Goal: Task Accomplishment & Management: Complete application form

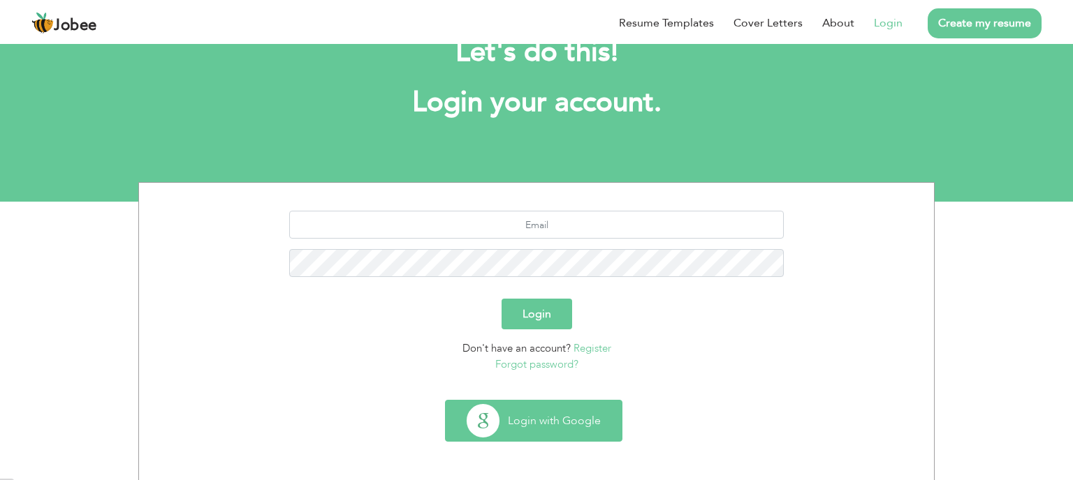
scroll to position [50, 0]
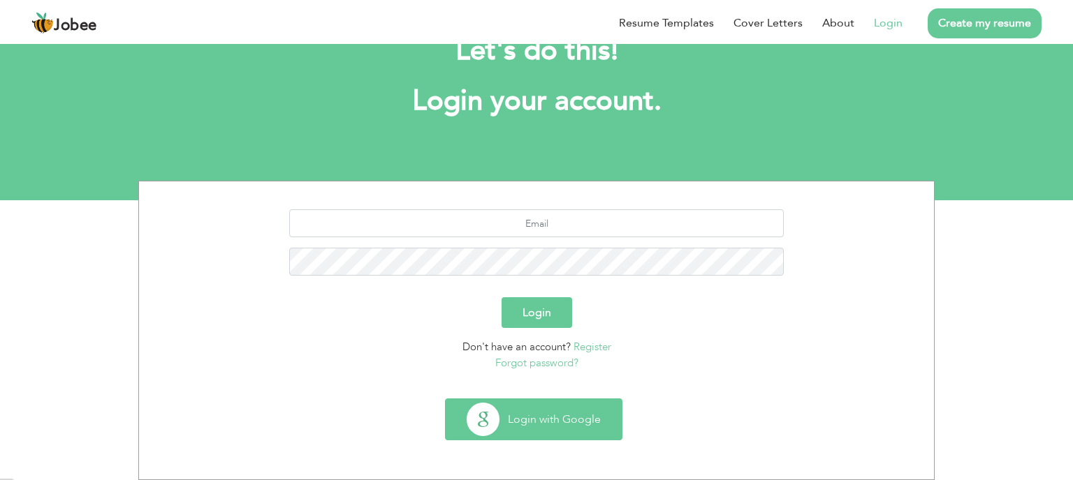
click at [559, 431] on button "Login with Google" at bounding box center [534, 419] width 176 height 41
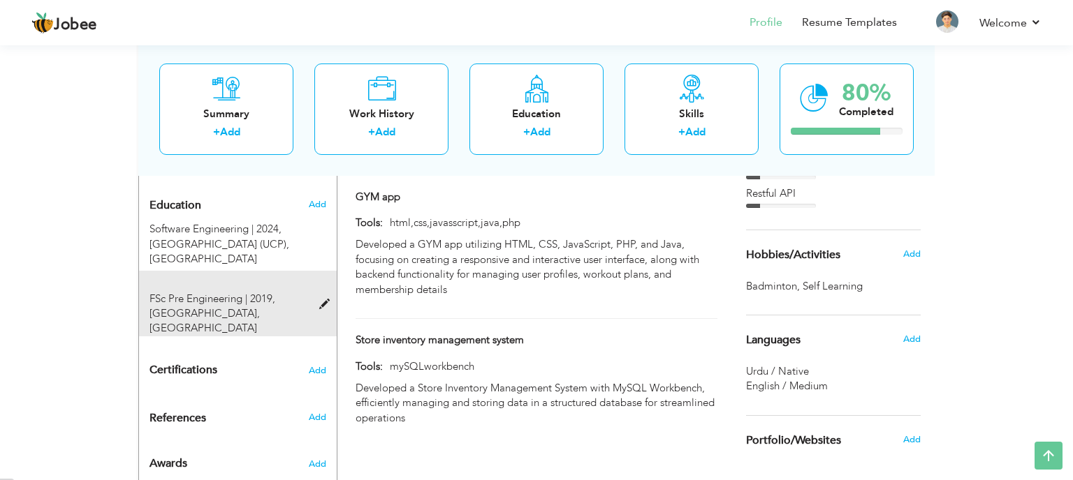
scroll to position [580, 0]
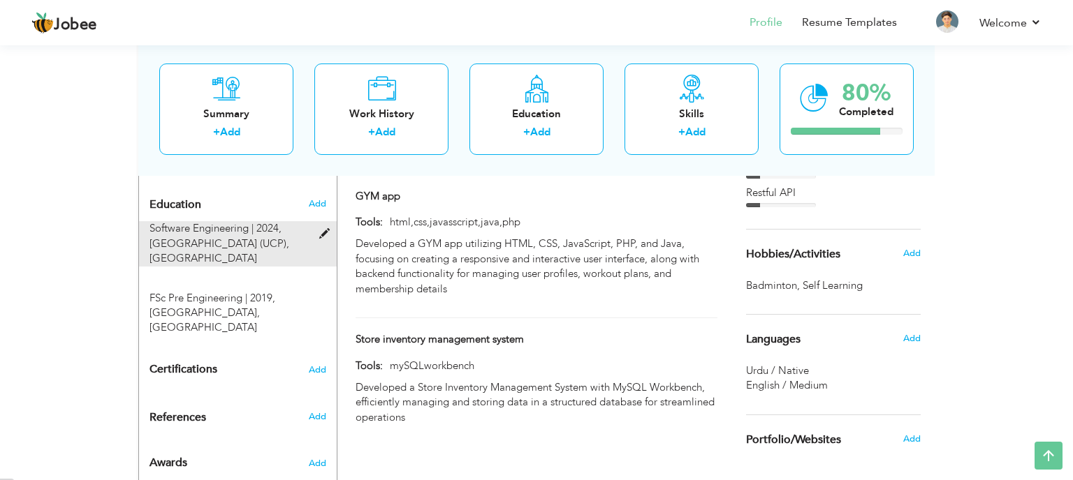
click at [287, 221] on div "Software Engineering | 2024, University of Central Punjab (UCP), Lahore" at bounding box center [229, 243] width 181 height 45
type input "Software Engineering"
type input "2024"
type input "[GEOGRAPHIC_DATA] (UCP)"
radio input "true"
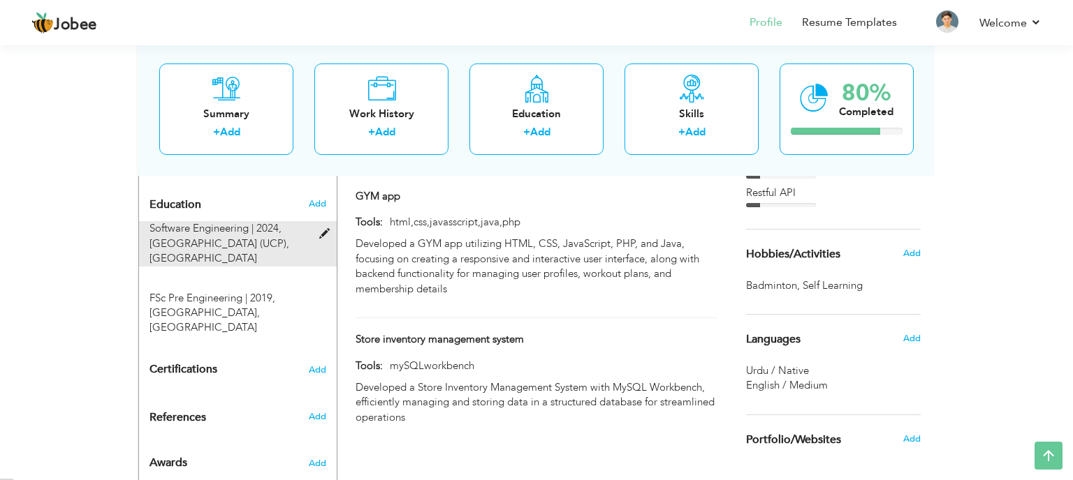
type input "[GEOGRAPHIC_DATA]"
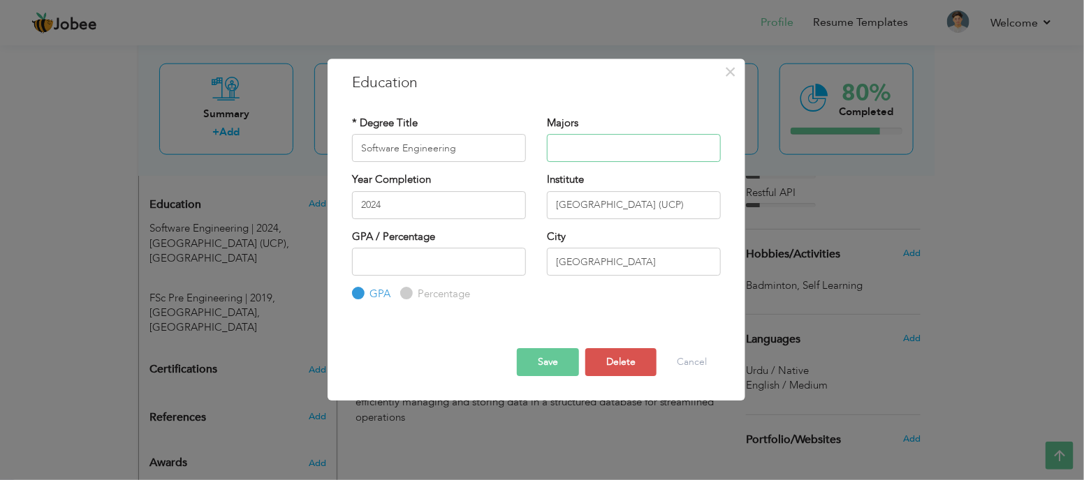
click at [587, 142] on input "text" at bounding box center [634, 148] width 174 height 28
click at [468, 266] on input "number" at bounding box center [439, 262] width 174 height 28
type input "2.91"
click at [548, 352] on button "Save" at bounding box center [548, 362] width 62 height 28
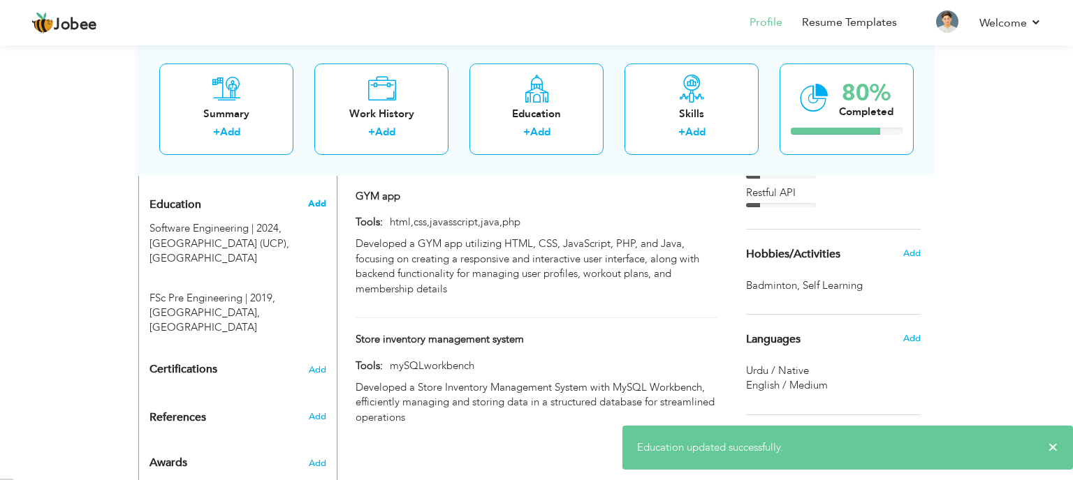
click at [318, 198] on span "Add" at bounding box center [317, 204] width 18 height 13
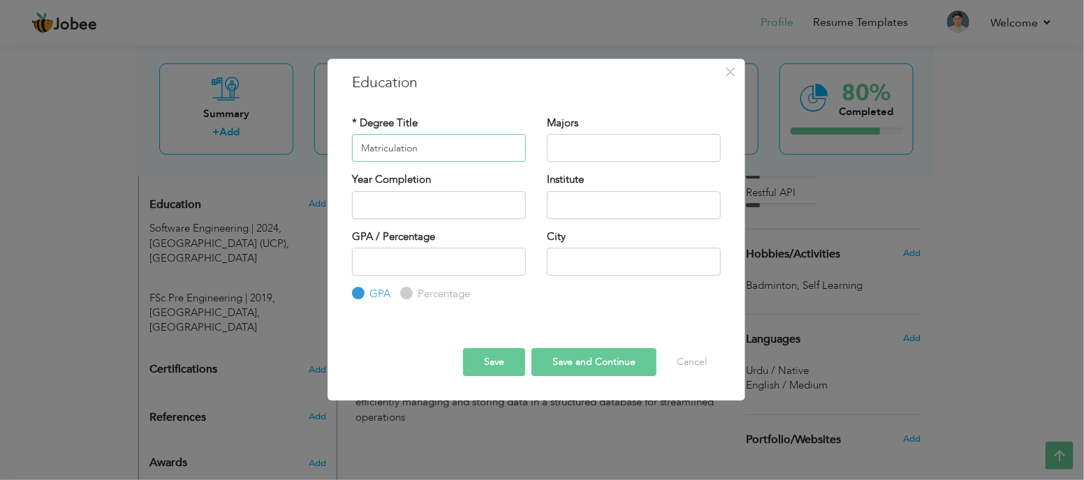
type input "Matriculation"
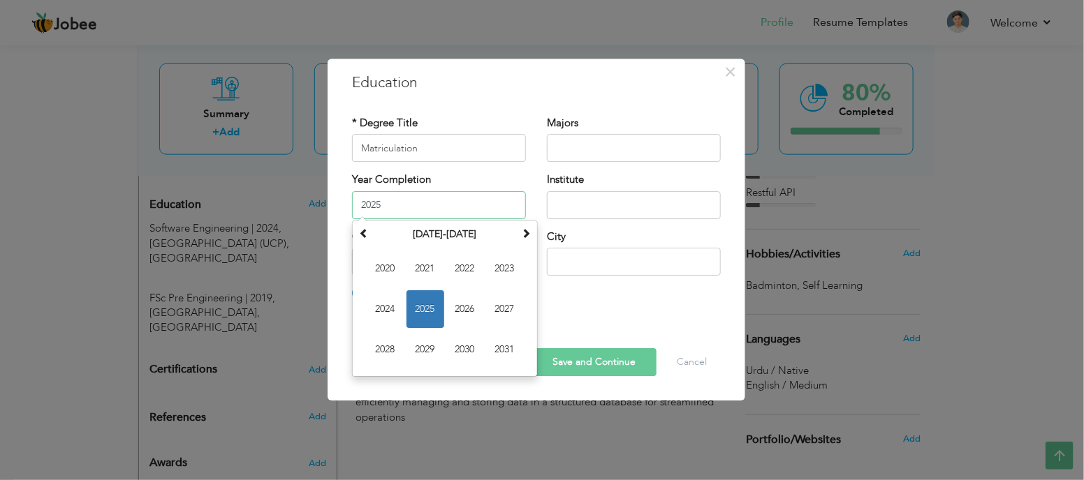
click at [441, 212] on input "2025" at bounding box center [439, 205] width 174 height 28
click at [365, 235] on span at bounding box center [364, 233] width 10 height 10
click at [502, 301] on span "2017" at bounding box center [505, 310] width 38 height 38
type input "2017"
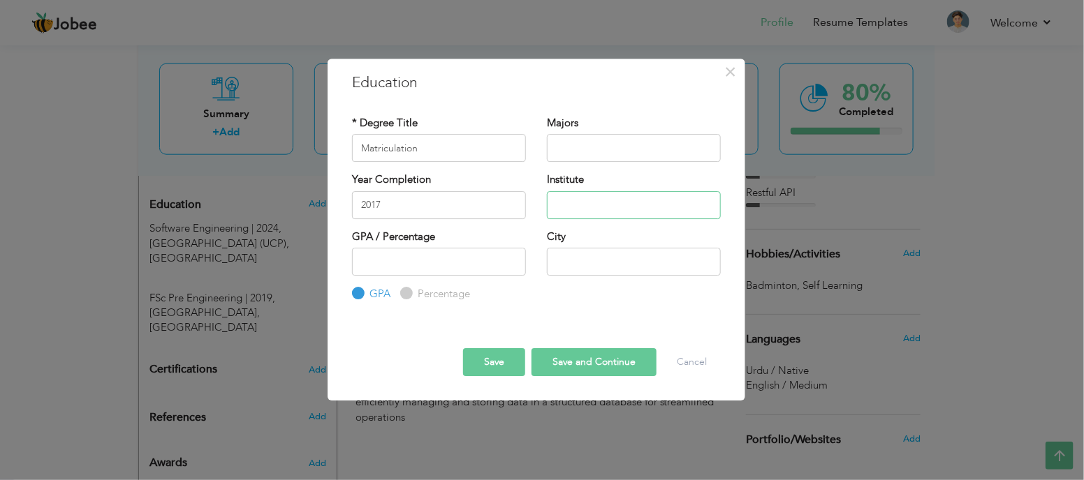
click at [573, 214] on input "text" at bounding box center [634, 205] width 174 height 28
type input "DPS"
click at [443, 267] on input "number" at bounding box center [439, 262] width 174 height 28
click at [407, 295] on input "Percentage" at bounding box center [404, 294] width 9 height 9
radio input "true"
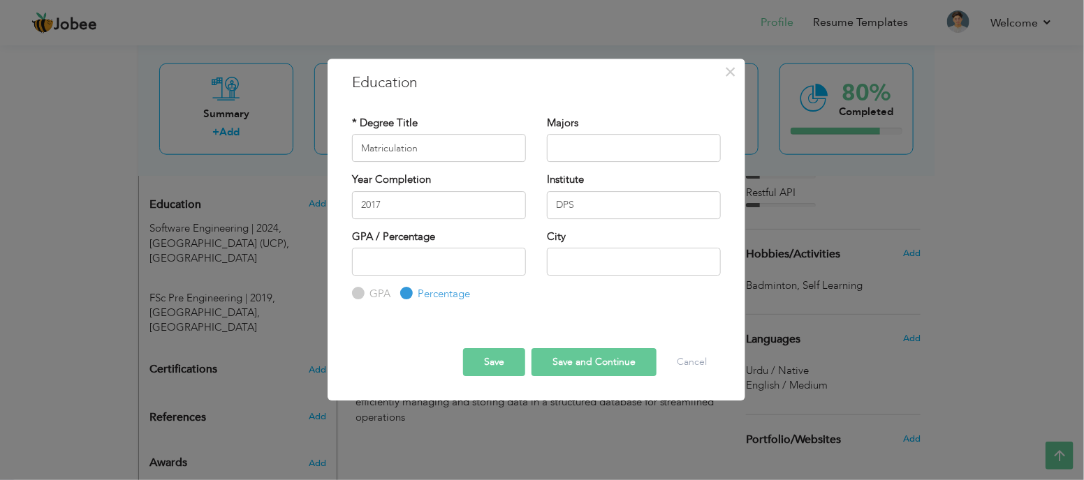
click at [352, 292] on input "GPA" at bounding box center [356, 294] width 9 height 9
radio input "true"
click at [391, 270] on input "number" at bounding box center [439, 262] width 174 height 28
type input "1"
click at [427, 274] on input "921" at bounding box center [439, 262] width 174 height 28
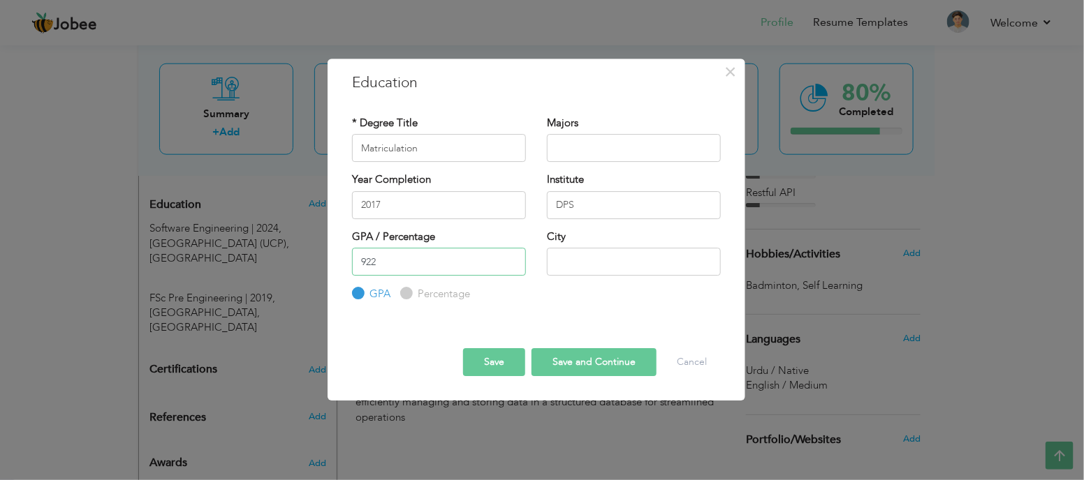
click at [513, 256] on input "922" at bounding box center [439, 262] width 174 height 28
type input "9"
click at [402, 295] on input "Percentage" at bounding box center [404, 294] width 9 height 9
radio input "true"
click at [396, 264] on input "number" at bounding box center [439, 262] width 174 height 28
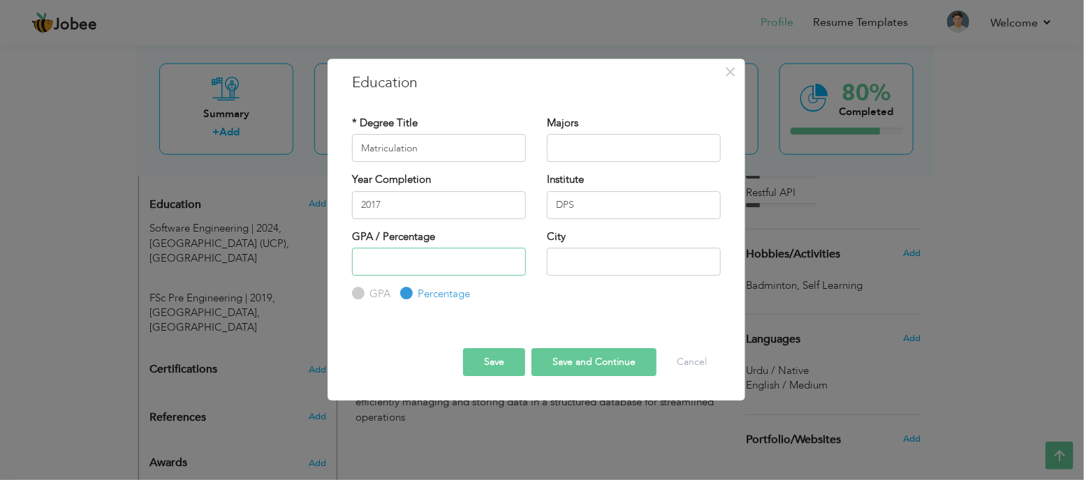
click at [387, 257] on input "number" at bounding box center [439, 262] width 174 height 28
click at [365, 288] on div "GPA" at bounding box center [371, 294] width 38 height 15
click at [352, 293] on input "GPA" at bounding box center [356, 294] width 9 height 9
radio input "true"
click at [390, 256] on input "number" at bounding box center [439, 262] width 174 height 28
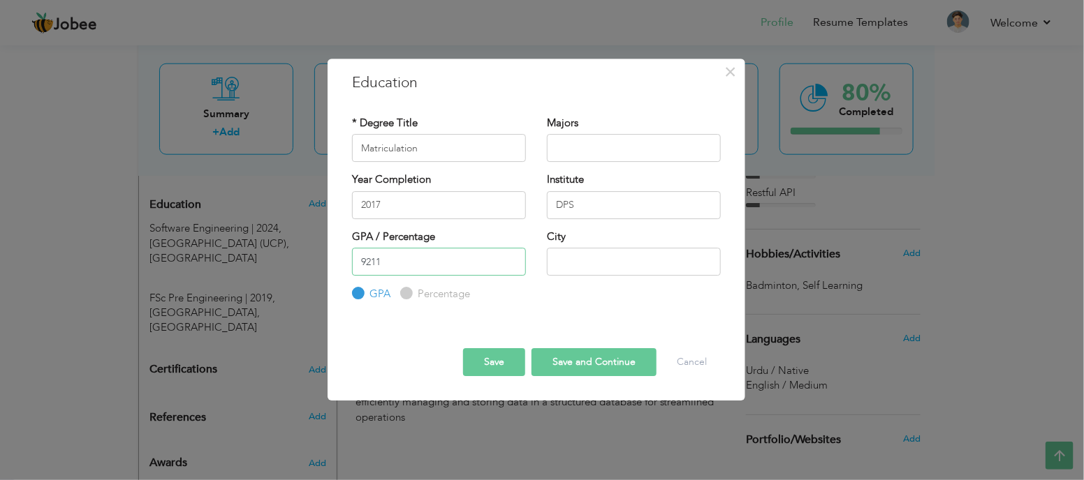
type input "921"
click at [594, 258] on input "text" at bounding box center [634, 262] width 174 height 28
type input "Okara"
click at [578, 365] on button "Save and Continue" at bounding box center [593, 362] width 125 height 28
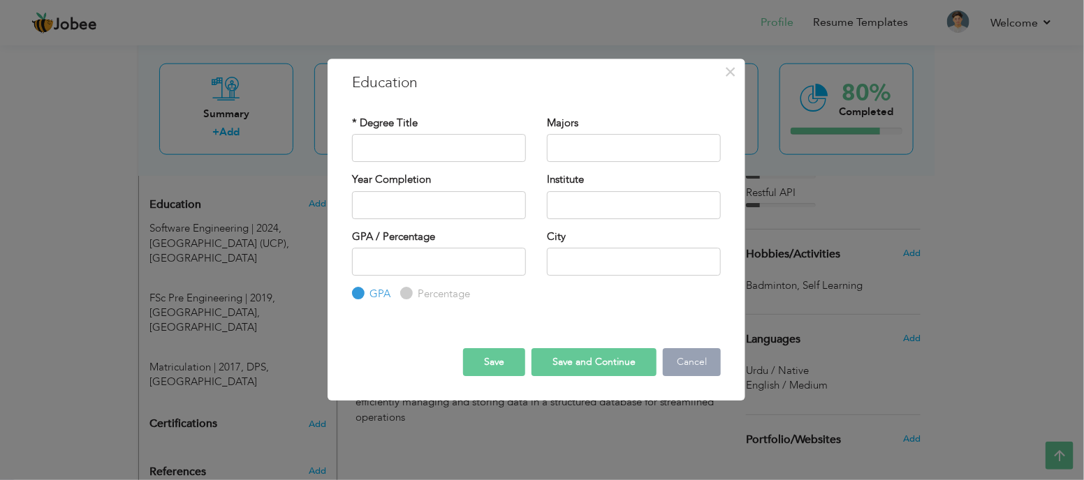
click at [690, 365] on button "Cancel" at bounding box center [692, 362] width 58 height 28
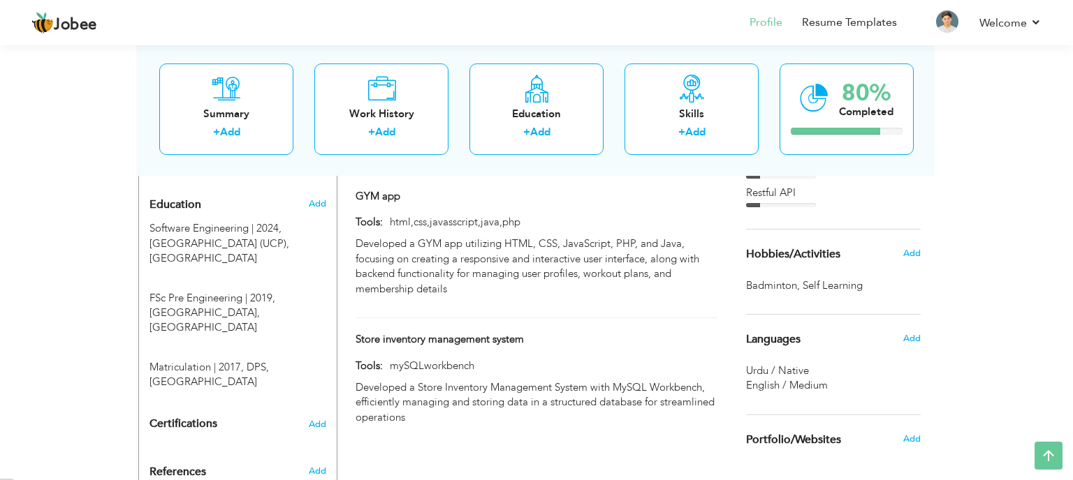
scroll to position [589, 0]
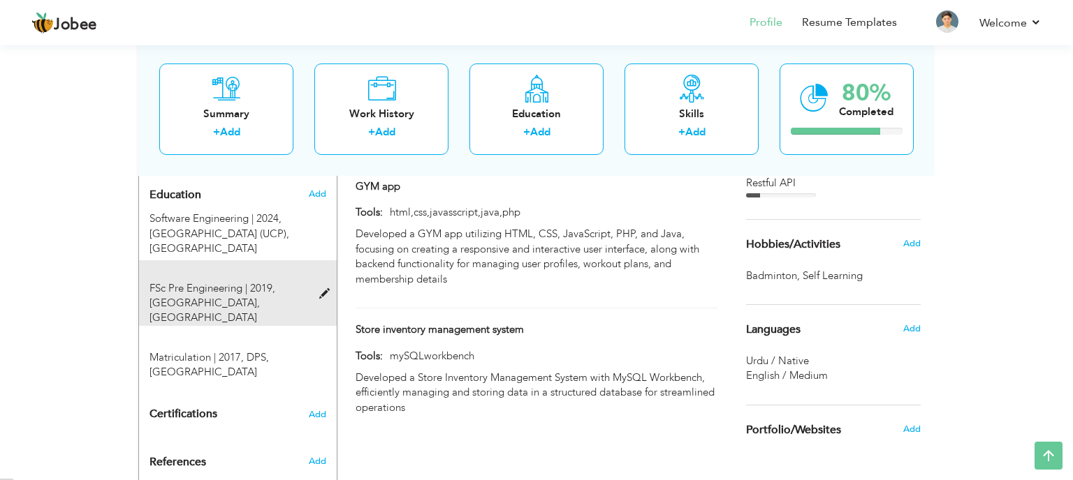
click at [327, 289] on span at bounding box center [327, 294] width 17 height 10
type input "FSc Pre Engineering"
type input "2019"
type input "Punjab College Okara"
radio input "false"
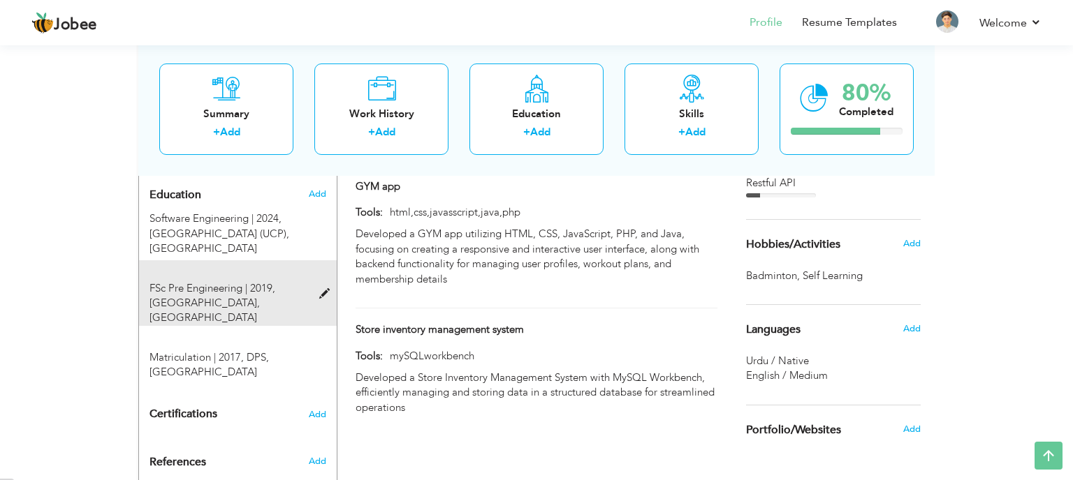
radio input "true"
type input "Okara"
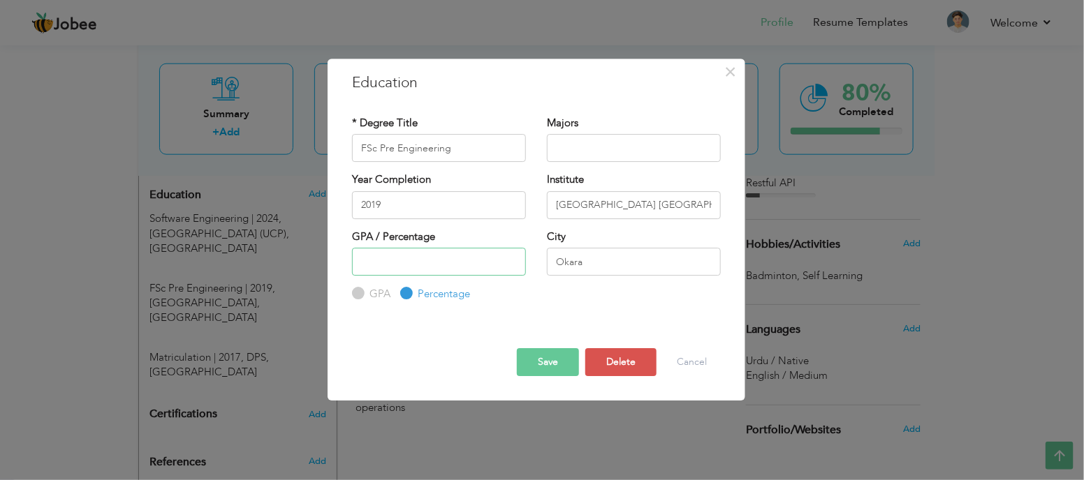
drag, startPoint x: 425, startPoint y: 266, endPoint x: 344, endPoint y: 263, distance: 81.1
click at [344, 263] on div "GPA / Percentage GPA Percentage" at bounding box center [438, 266] width 195 height 73
click at [419, 267] on input "number" at bounding box center [439, 262] width 174 height 28
type input "7931100"
click at [553, 367] on button "Save" at bounding box center [548, 362] width 62 height 28
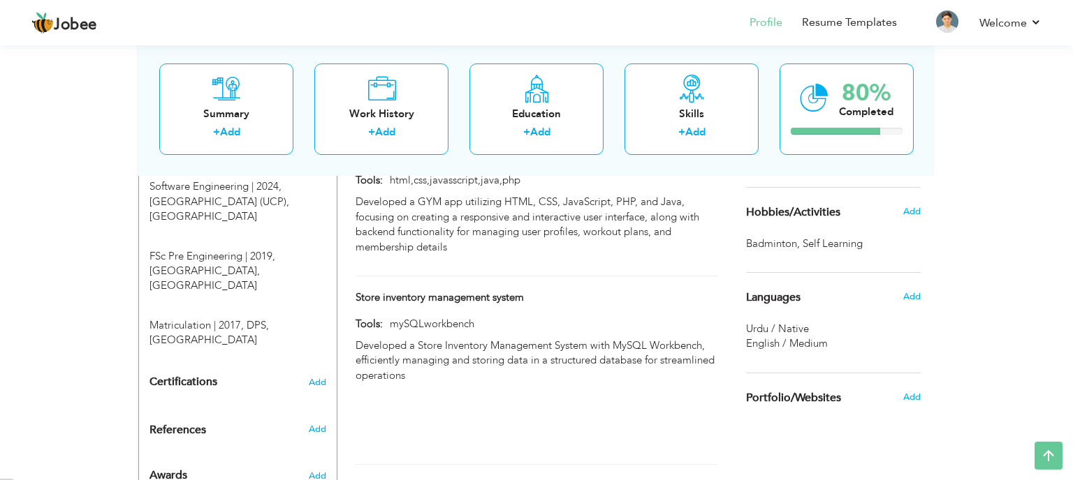
scroll to position [626, 0]
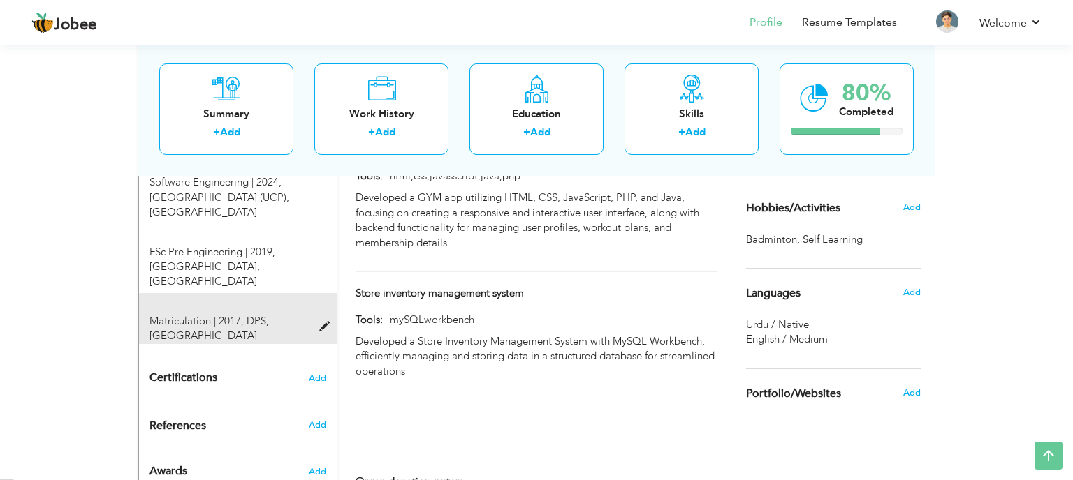
click at [320, 314] on div at bounding box center [328, 319] width 17 height 10
type input "Matriculation"
type input "2017"
type input "DPS"
radio input "true"
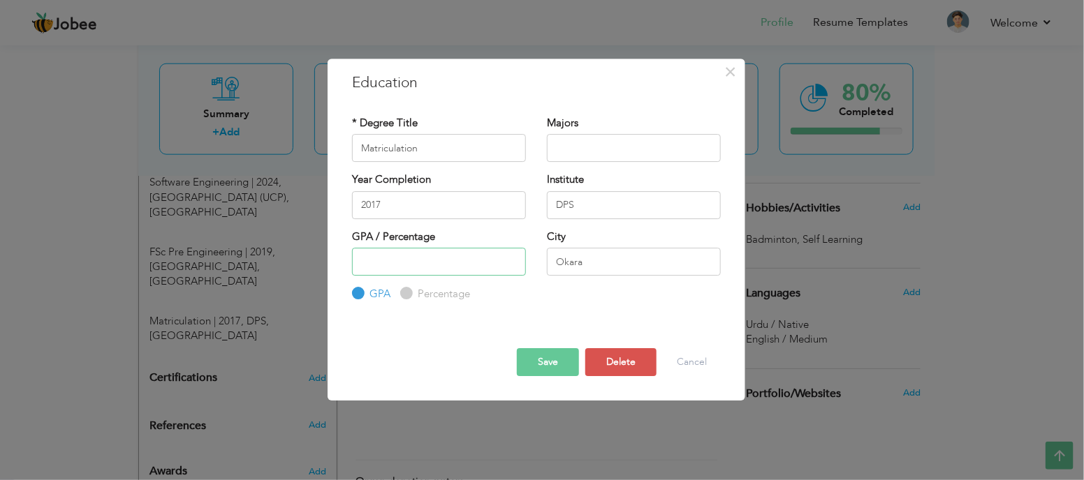
click at [371, 261] on input "number" at bounding box center [439, 262] width 174 height 28
click at [700, 358] on button "Cancel" at bounding box center [692, 362] width 58 height 28
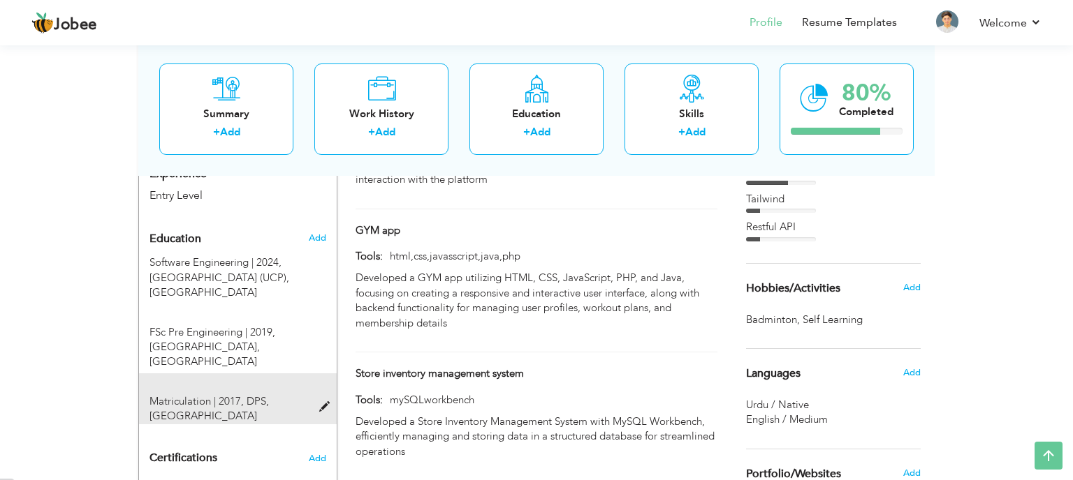
scroll to position [543, 0]
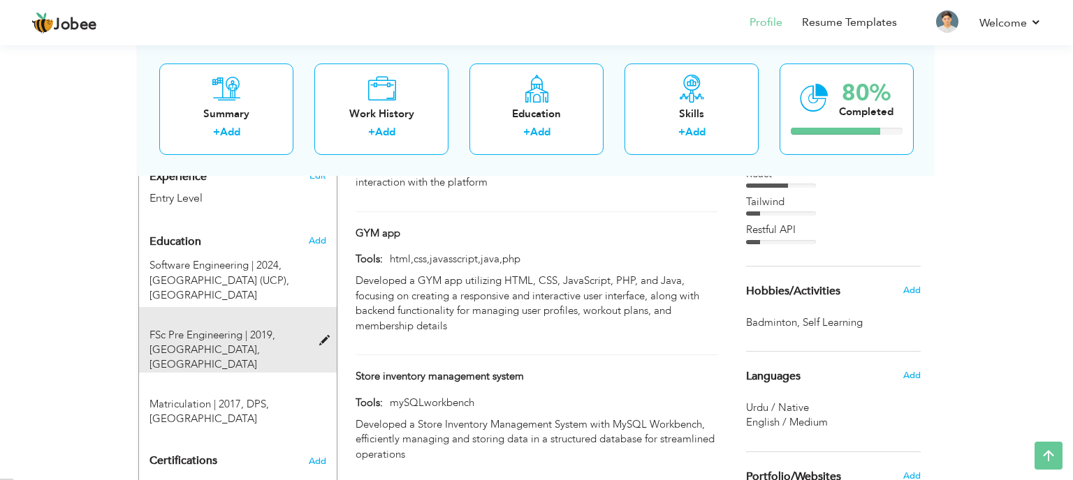
click at [317, 328] on div "FSc Pre Engineering | 2019, Punjab College Okara, Okara" at bounding box center [229, 350] width 181 height 45
type input "FSc Pre Engineering"
type input "2019"
type input "Punjab College Okara"
radio input "false"
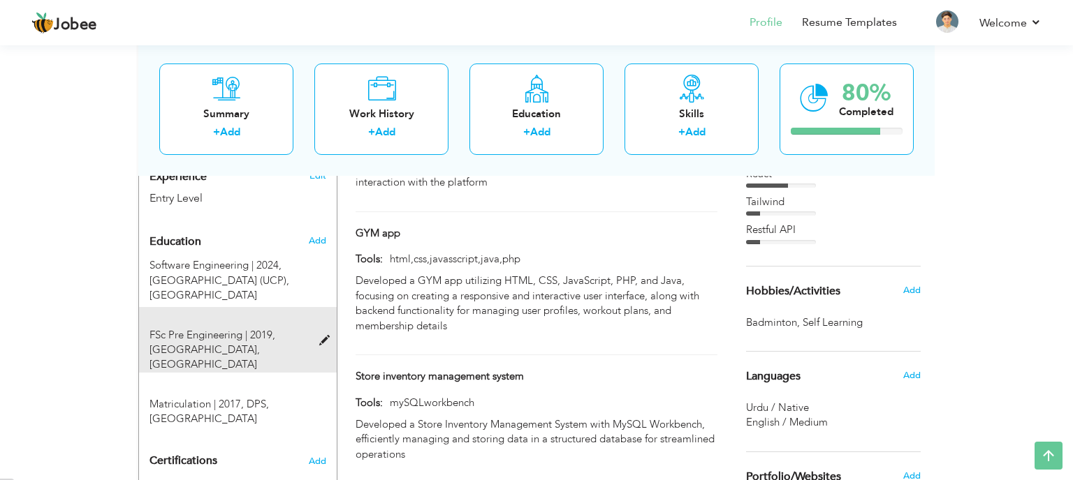
radio input "true"
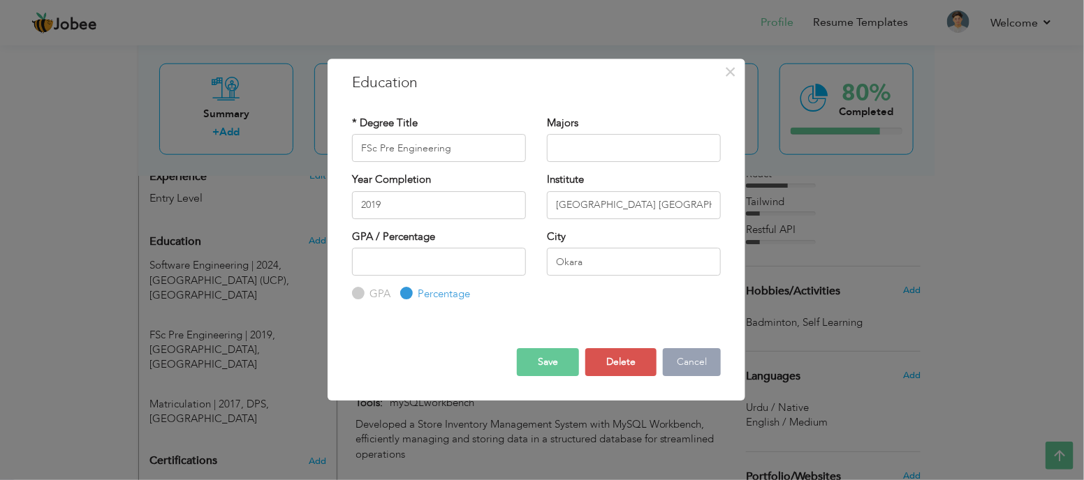
click at [682, 366] on button "Cancel" at bounding box center [692, 362] width 58 height 28
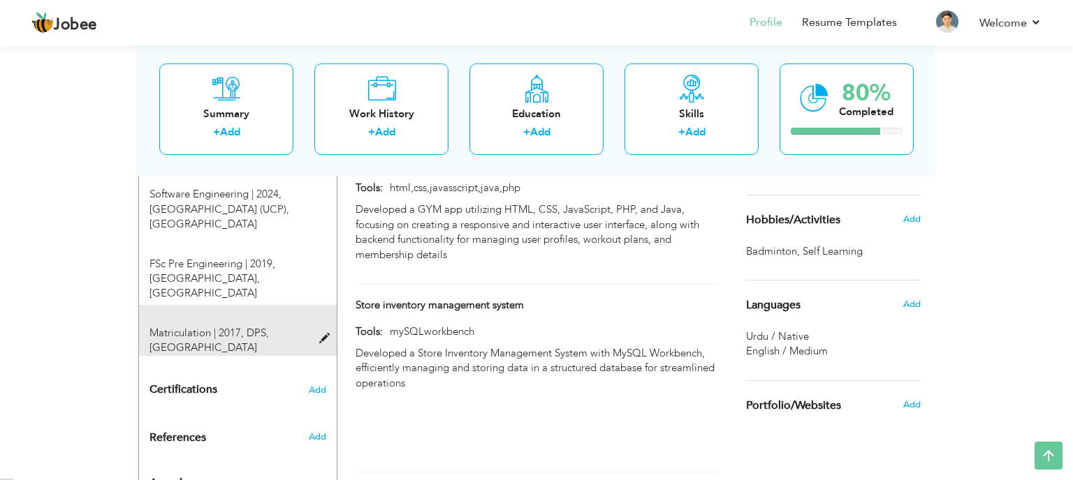
scroll to position [621, 0]
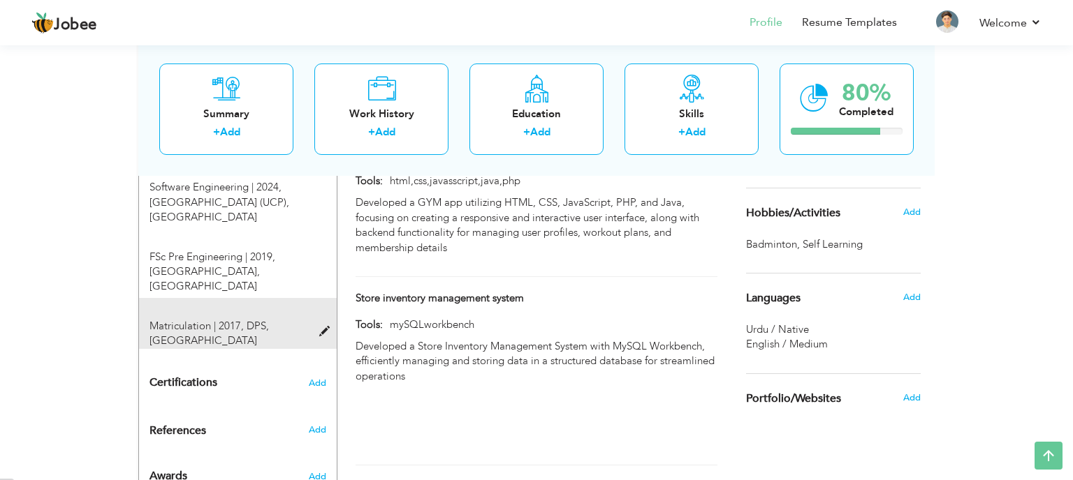
click at [313, 319] on div "Matriculation | 2017, DPS, Okara" at bounding box center [229, 334] width 181 height 30
type input "Matriculation"
type input "2017"
type input "DPS"
radio input "true"
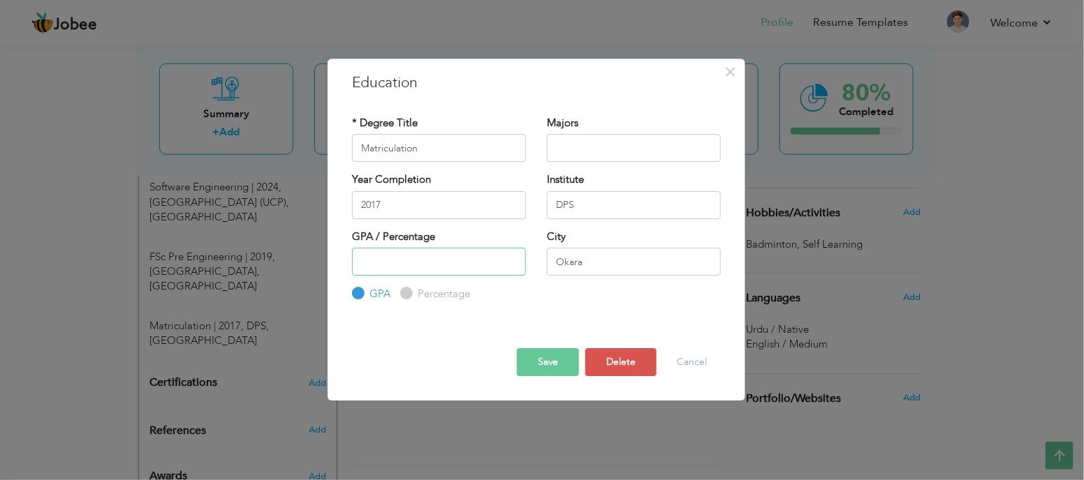
click at [381, 265] on input "number" at bounding box center [439, 262] width 174 height 28
click at [524, 363] on button "Save" at bounding box center [548, 362] width 62 height 28
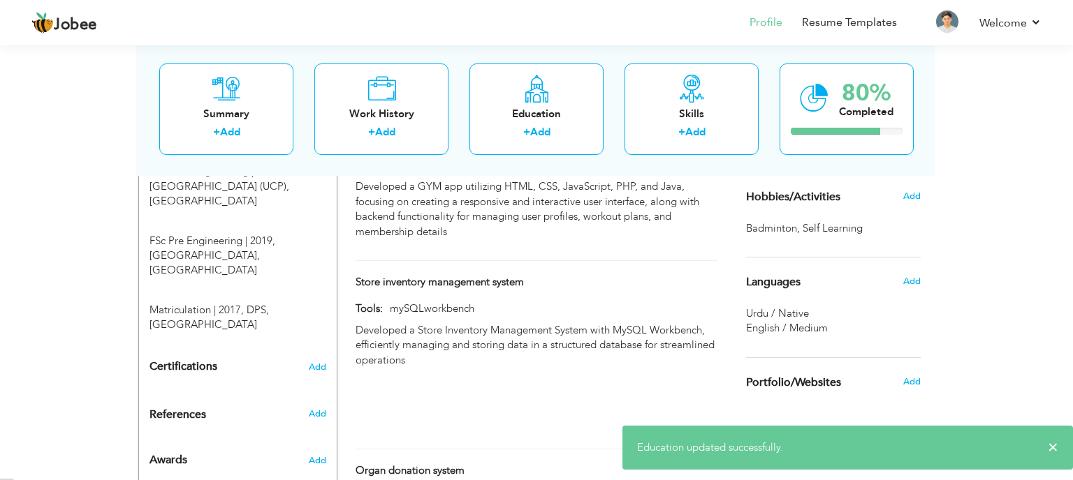
scroll to position [626, 0]
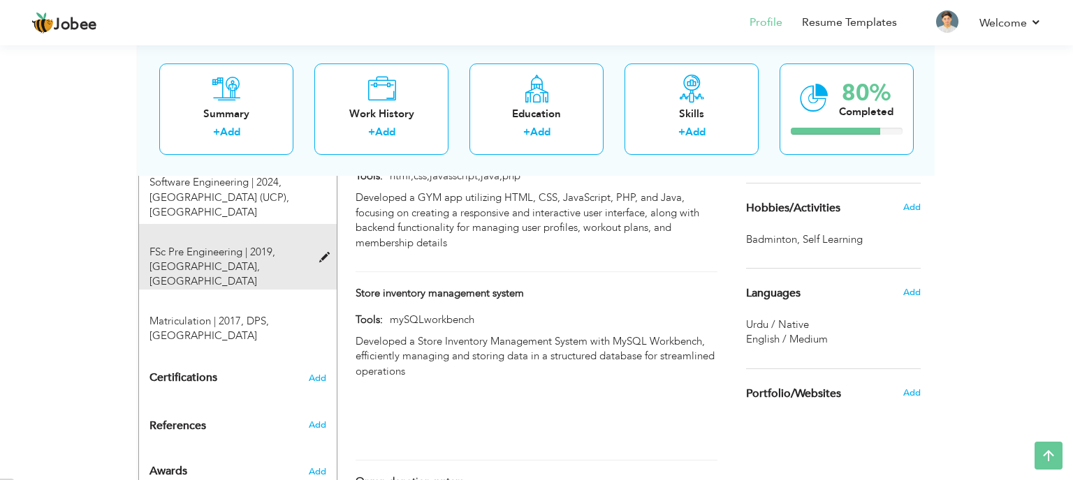
click at [327, 253] on span at bounding box center [327, 258] width 17 height 10
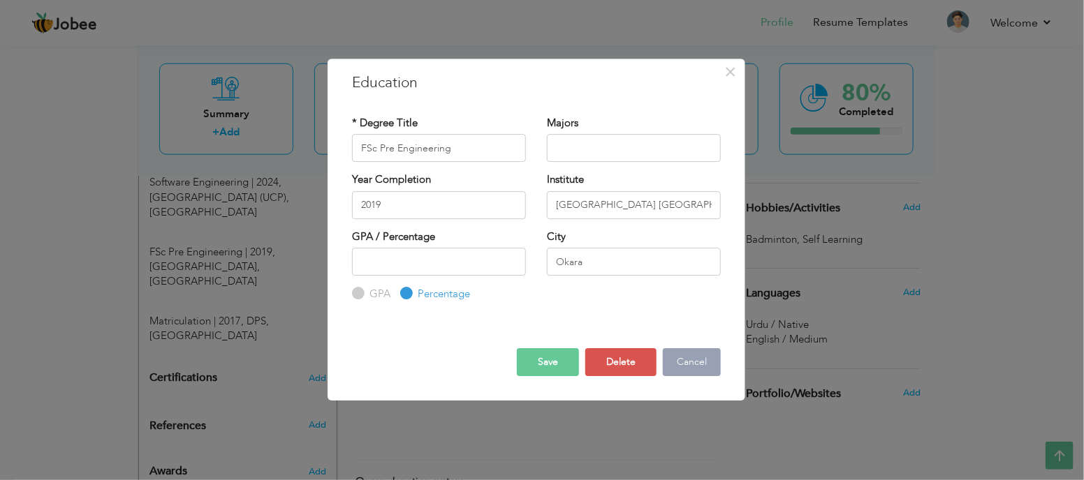
click at [689, 365] on button "Cancel" at bounding box center [692, 362] width 58 height 28
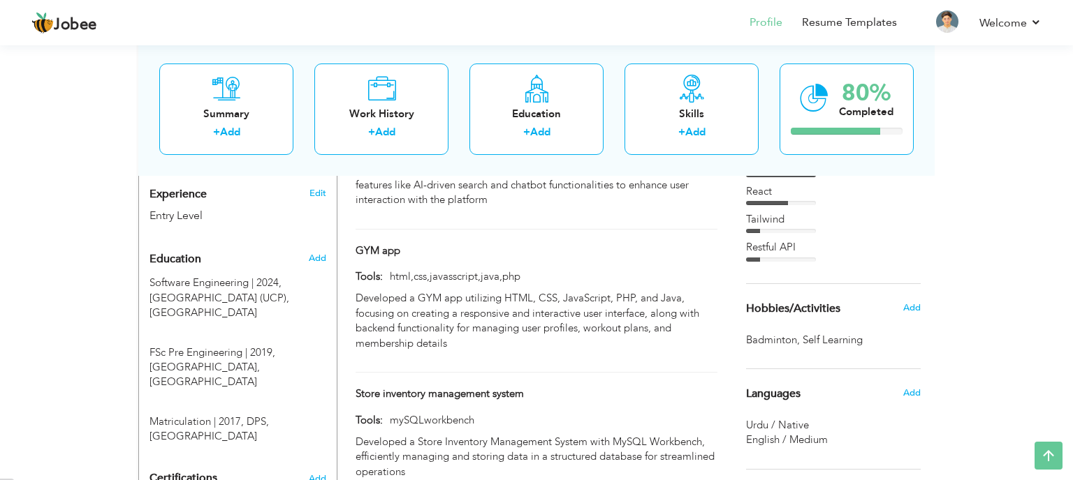
scroll to position [536, 0]
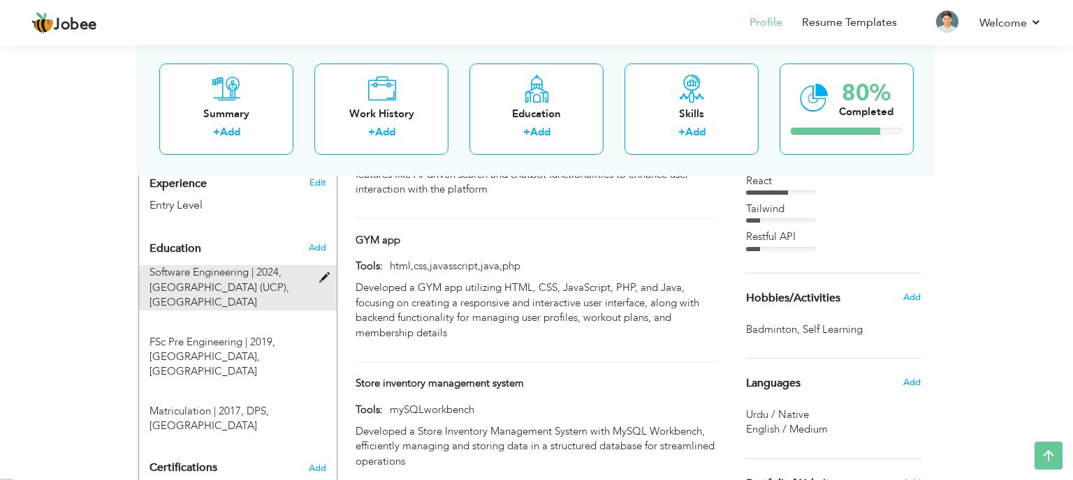
click at [319, 273] on span at bounding box center [327, 278] width 17 height 10
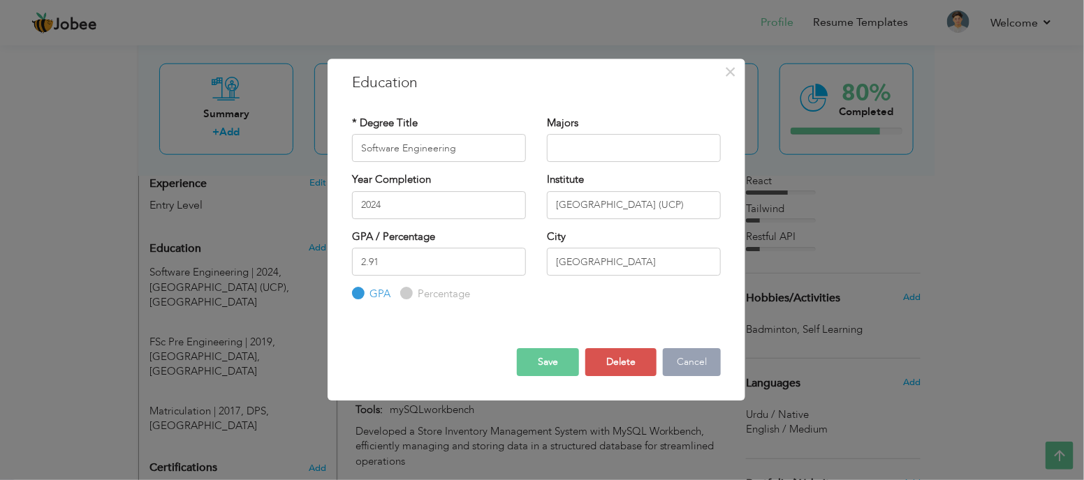
click at [677, 358] on button "Cancel" at bounding box center [692, 362] width 58 height 28
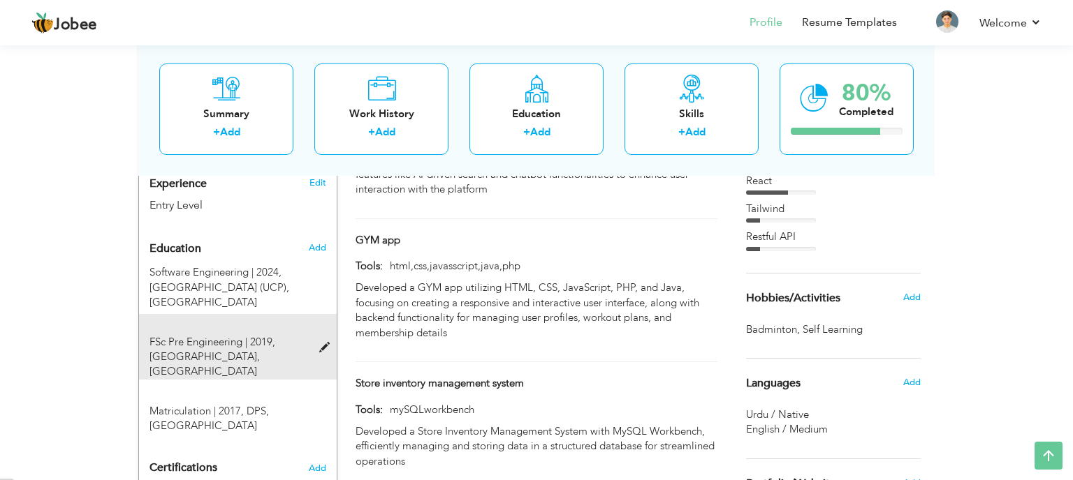
click at [306, 335] on div "FSc Pre Engineering | 2019, Punjab College Okara, Okara" at bounding box center [229, 357] width 181 height 45
type input "FSc Pre Engineering"
type input "2019"
type input "Punjab College Okara"
radio input "false"
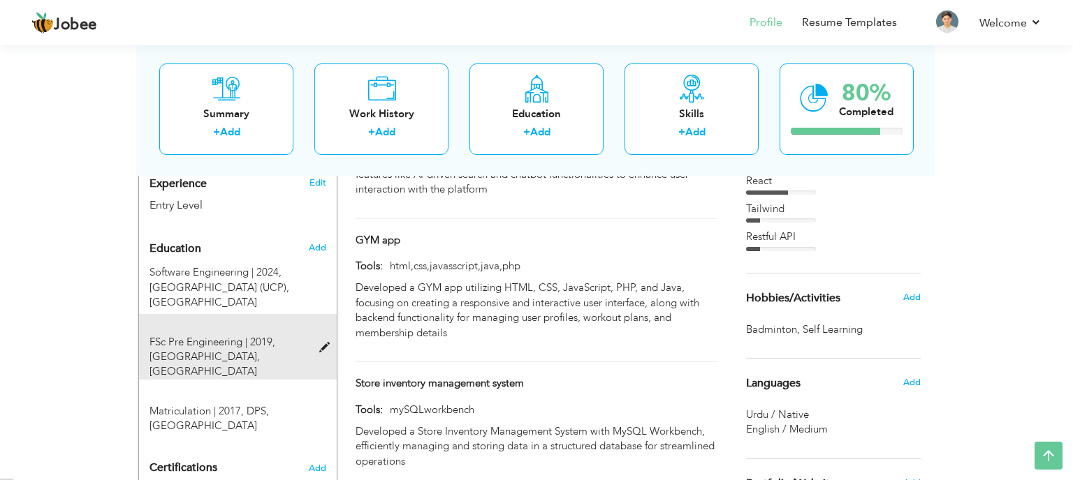
radio input "true"
type input "Okara"
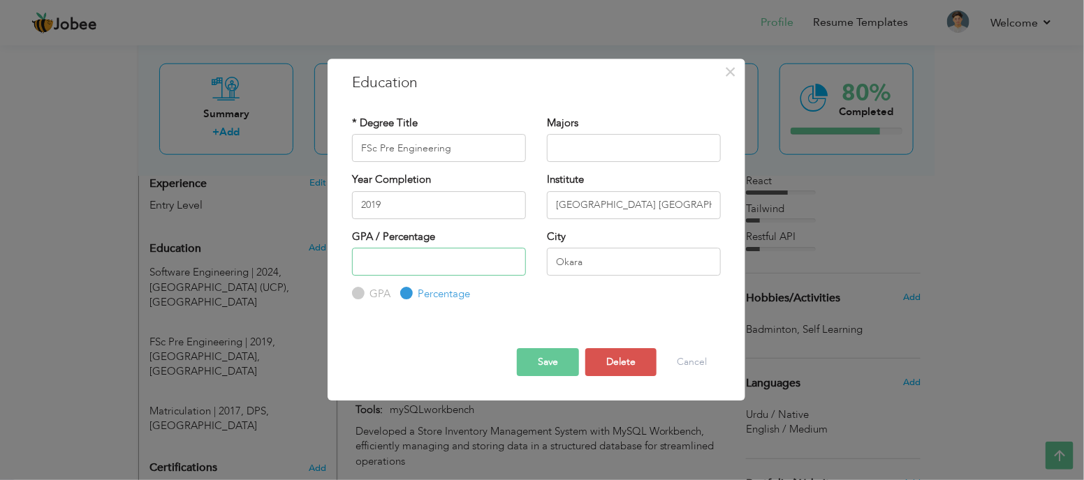
click at [410, 255] on input "number" at bounding box center [439, 262] width 174 height 28
type input "793"
click at [535, 361] on button "Save" at bounding box center [548, 362] width 62 height 28
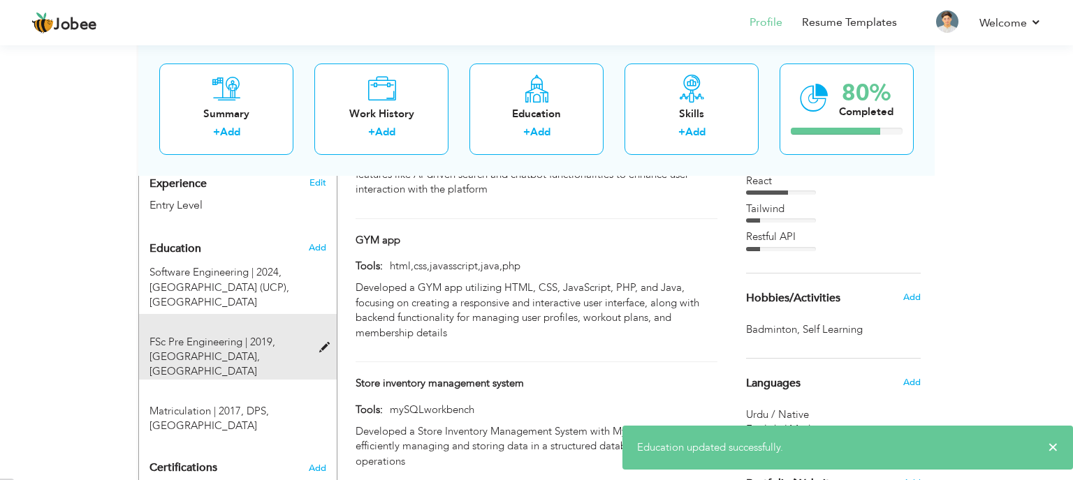
click at [322, 343] on span at bounding box center [327, 348] width 17 height 10
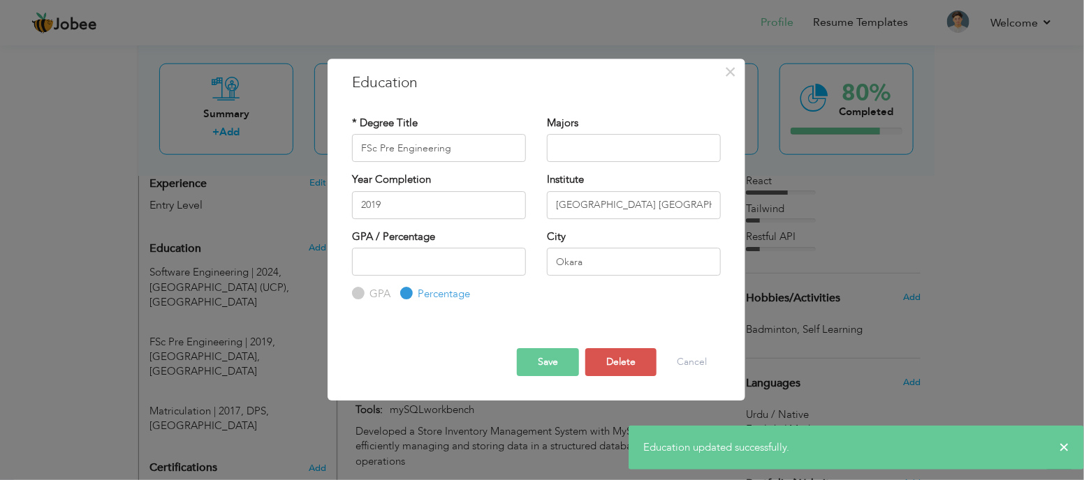
click at [365, 293] on div "GPA" at bounding box center [371, 294] width 38 height 15
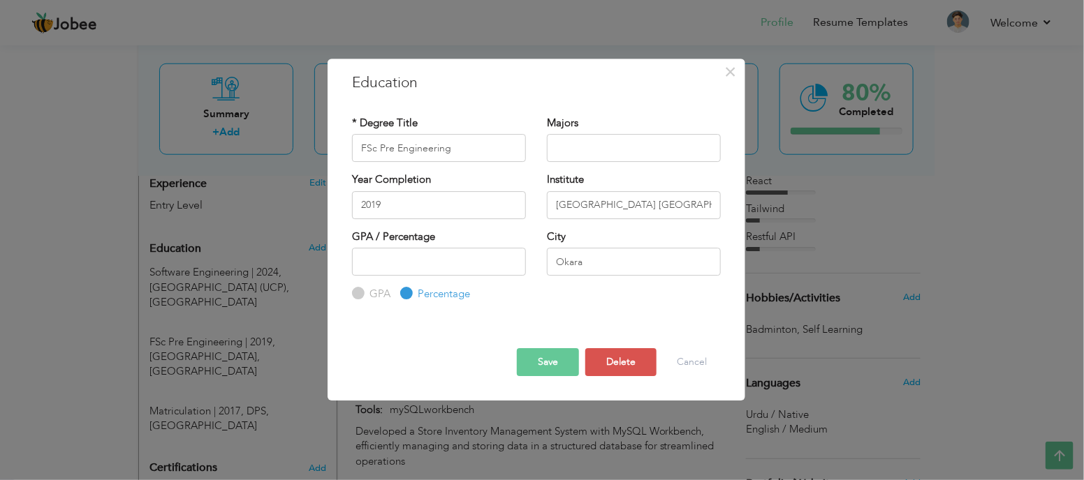
click at [356, 295] on input "GPA" at bounding box center [356, 294] width 9 height 9
radio input "true"
click at [557, 358] on button "Save" at bounding box center [548, 362] width 62 height 28
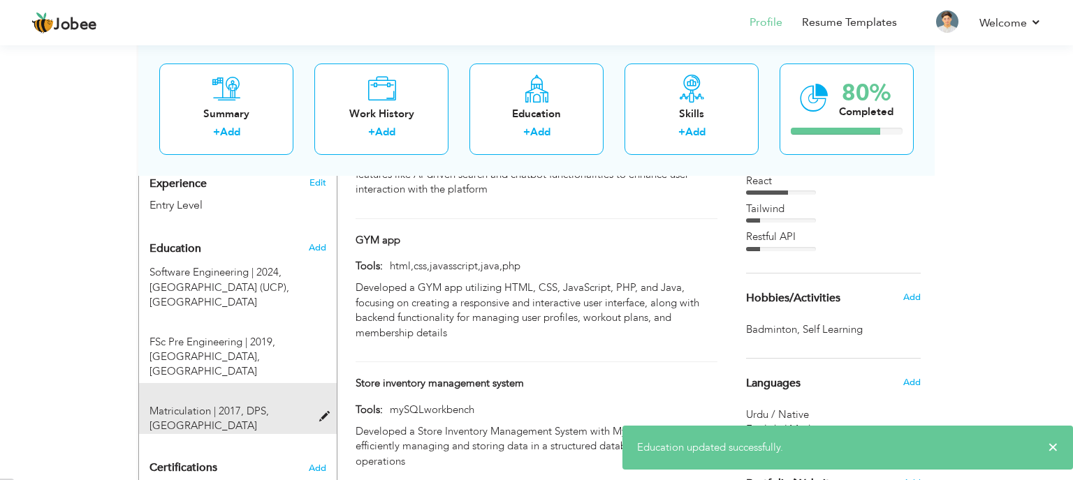
click at [316, 404] on div "Matriculation | 2017, DPS, Okara" at bounding box center [229, 419] width 181 height 30
type input "Matriculation"
type input "2017"
type input "DPS"
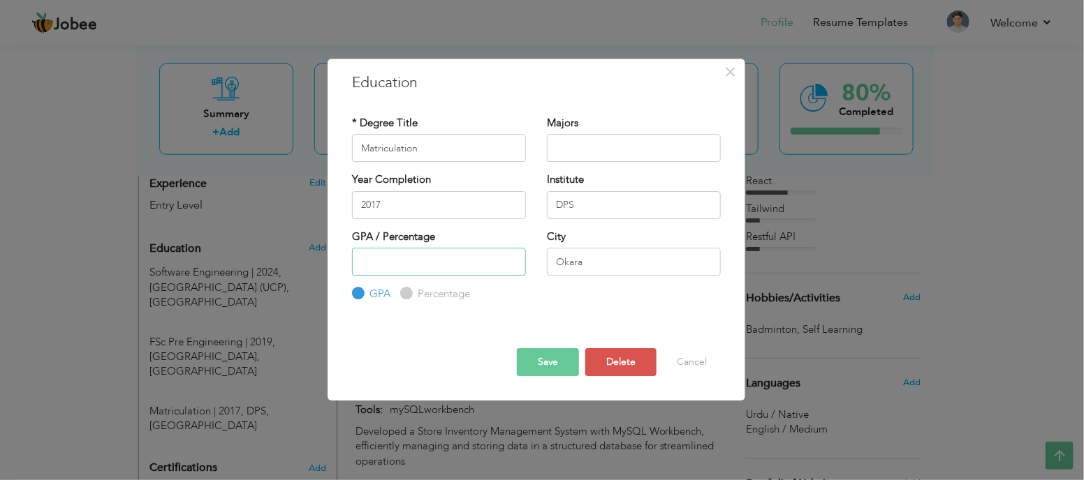
click at [375, 265] on input "number" at bounding box center [439, 262] width 174 height 28
type input "9211100"
click at [553, 356] on button "Save" at bounding box center [548, 362] width 62 height 28
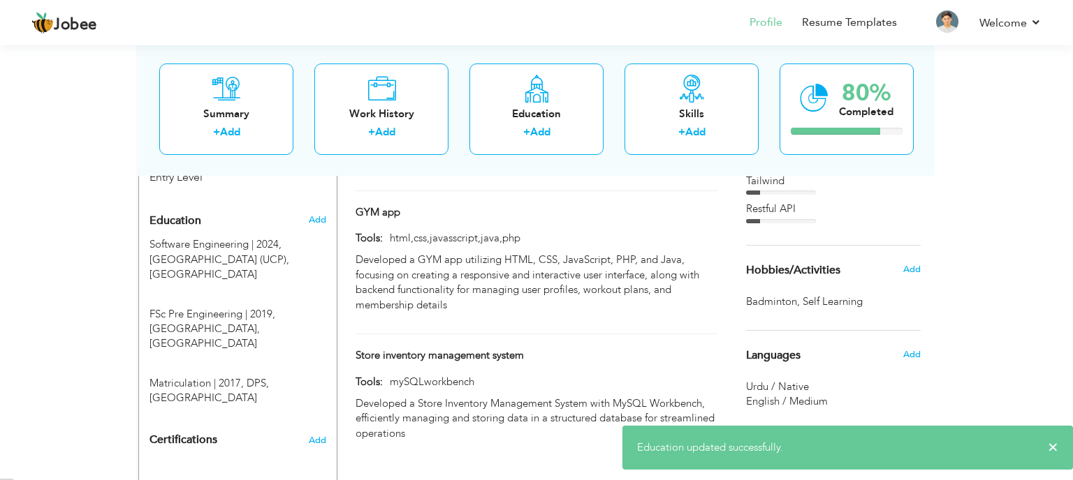
scroll to position [551, 0]
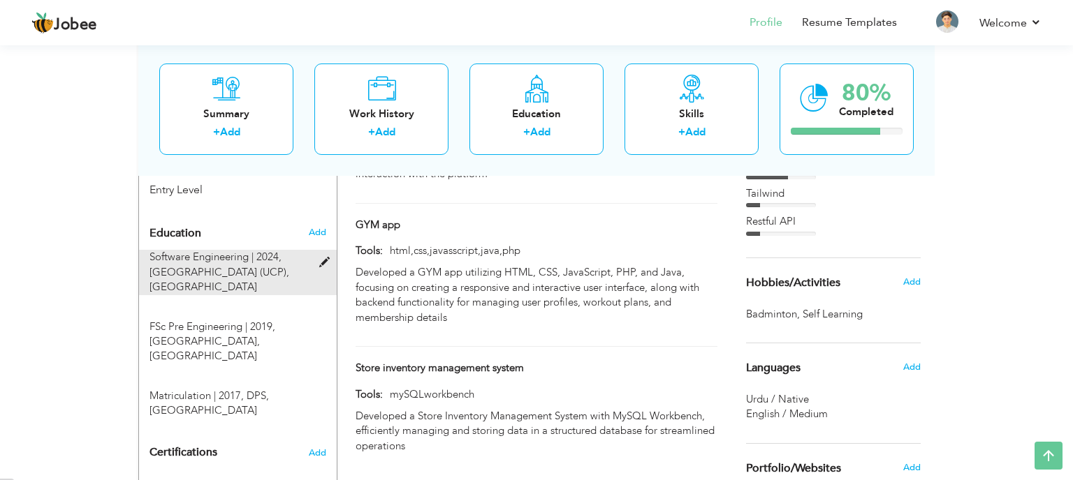
click at [321, 258] on span at bounding box center [327, 263] width 17 height 10
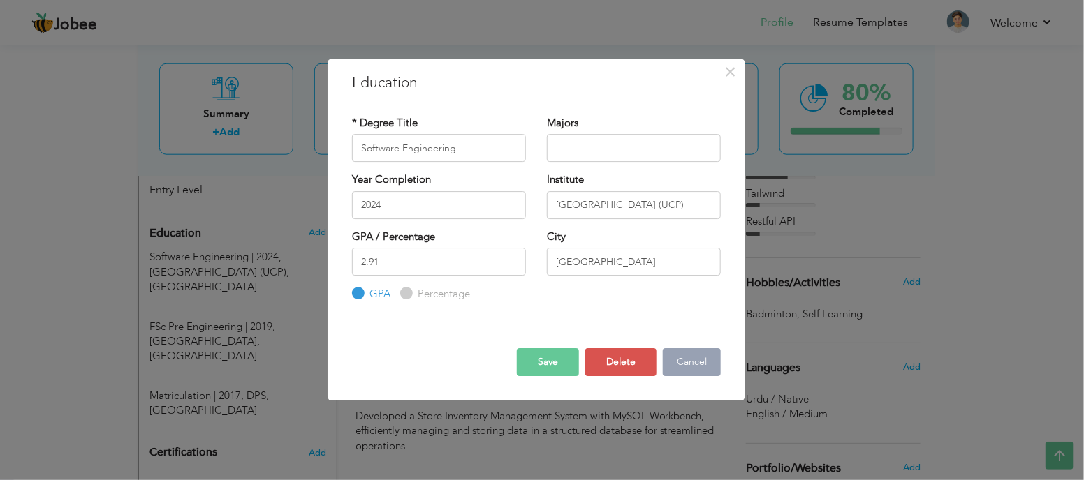
click at [691, 356] on button "Cancel" at bounding box center [692, 362] width 58 height 28
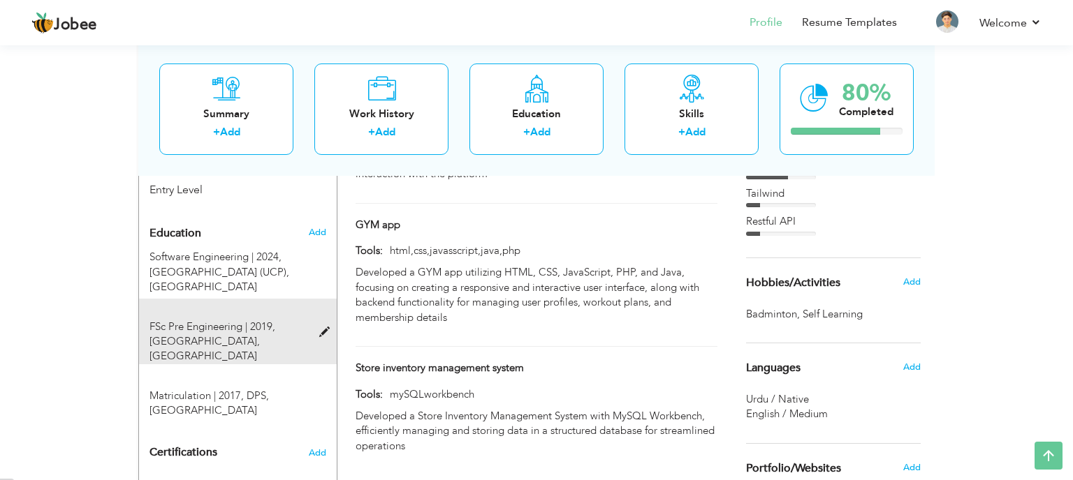
click at [315, 320] on div "FSc Pre Engineering | 2019, Punjab College Okara, Okara" at bounding box center [229, 342] width 181 height 45
type input "FSc Pre Engineering"
type input "2019"
type input "Punjab College Okara"
type input "Okara"
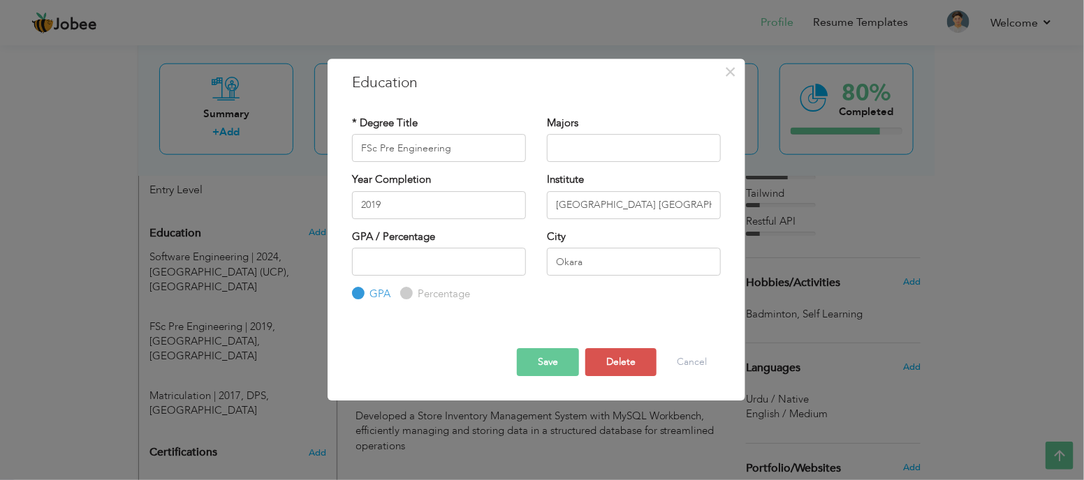
click at [414, 290] on label "Percentage" at bounding box center [442, 294] width 56 height 15
click at [409, 290] on input "Percentage" at bounding box center [404, 294] width 9 height 9
radio input "true"
click at [417, 255] on input "number" at bounding box center [439, 262] width 174 height 28
type input "793"
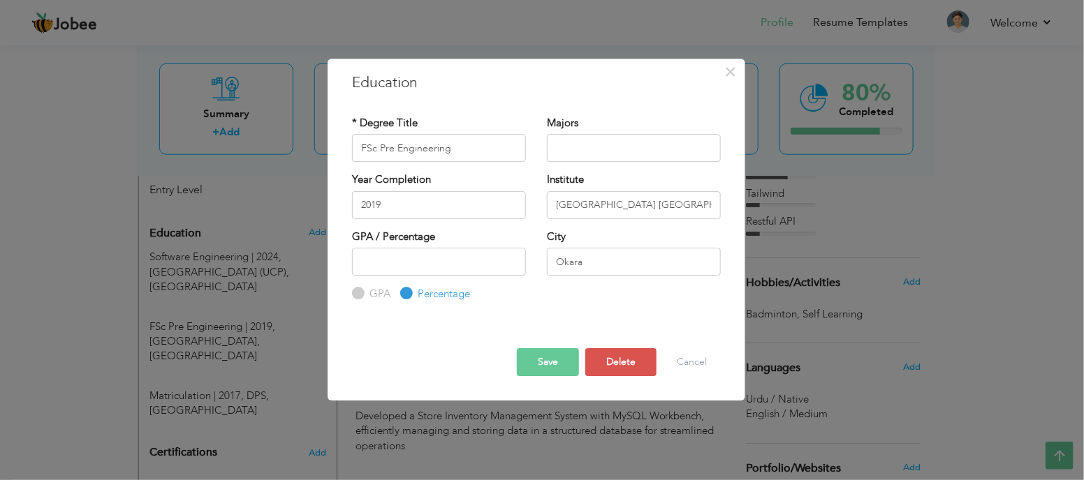
click at [529, 369] on button "Save" at bounding box center [548, 362] width 62 height 28
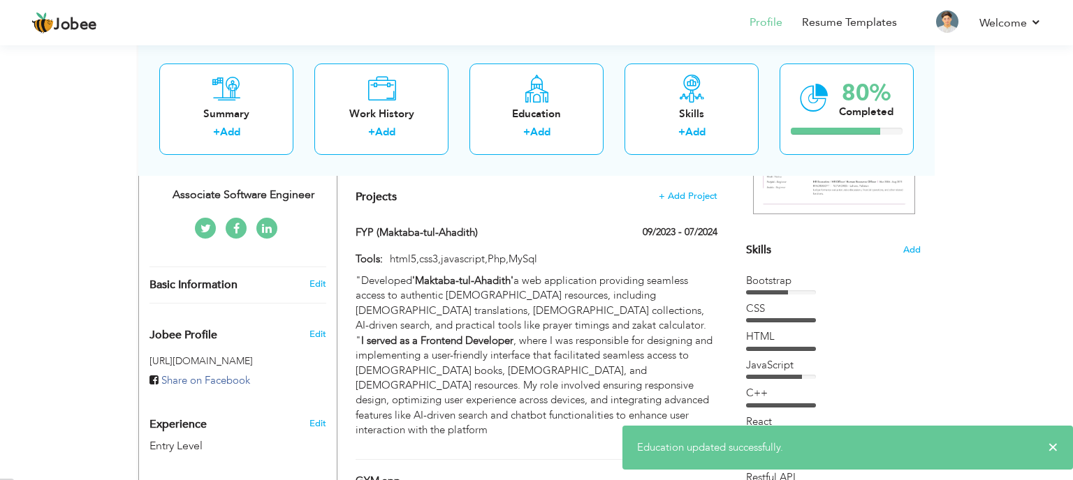
scroll to position [246, 0]
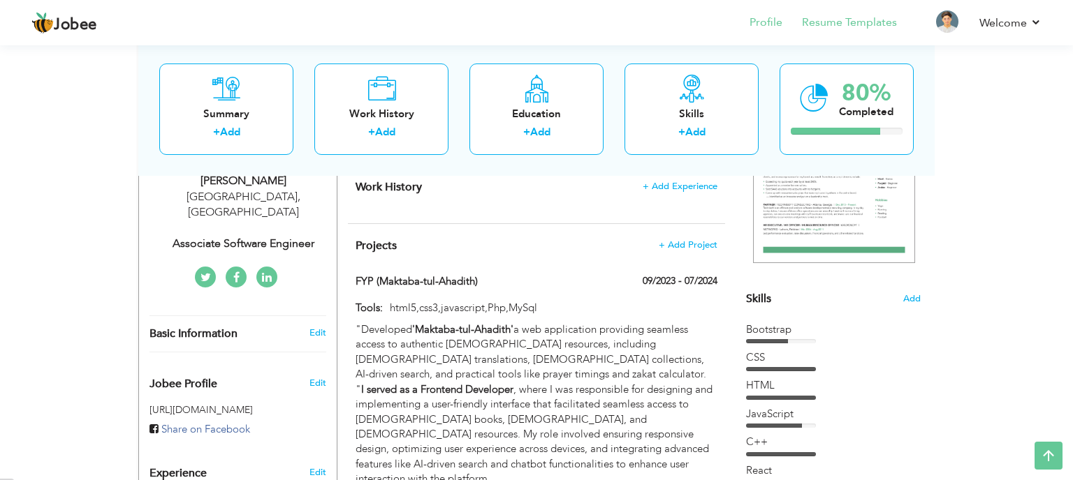
click at [876, 31] on li "Resume Templates" at bounding box center [839, 24] width 115 height 38
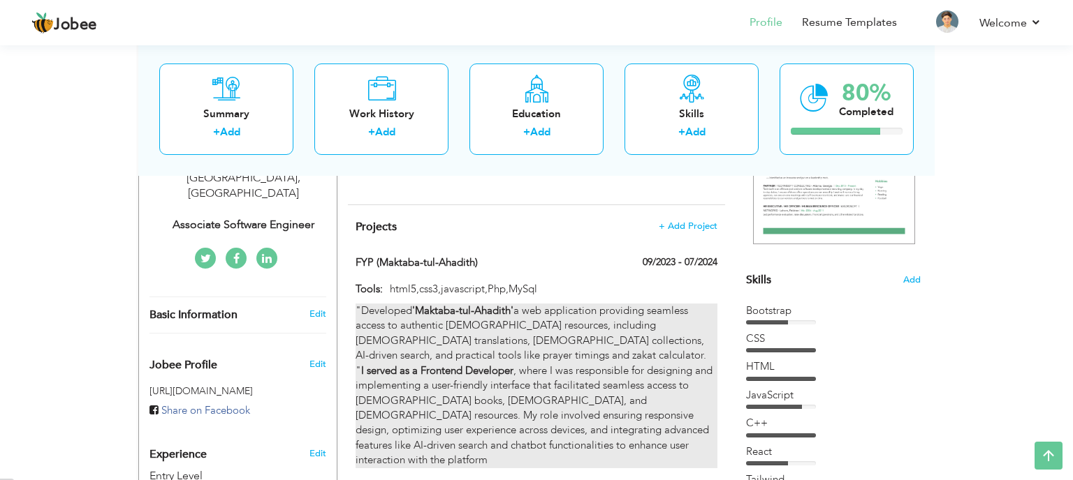
scroll to position [271, 0]
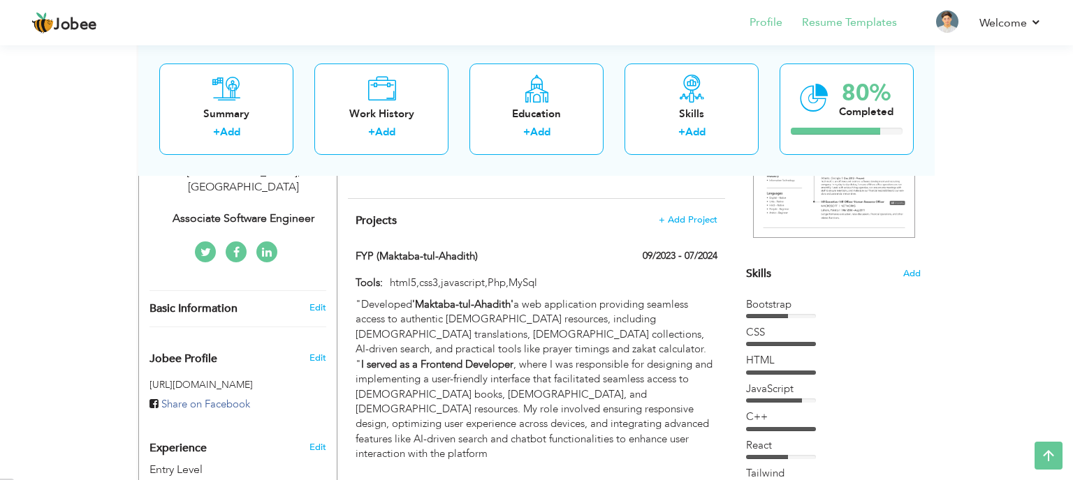
click at [869, 13] on li "Resume Templates" at bounding box center [839, 24] width 115 height 38
click at [865, 21] on link "Resume Templates" at bounding box center [849, 23] width 95 height 16
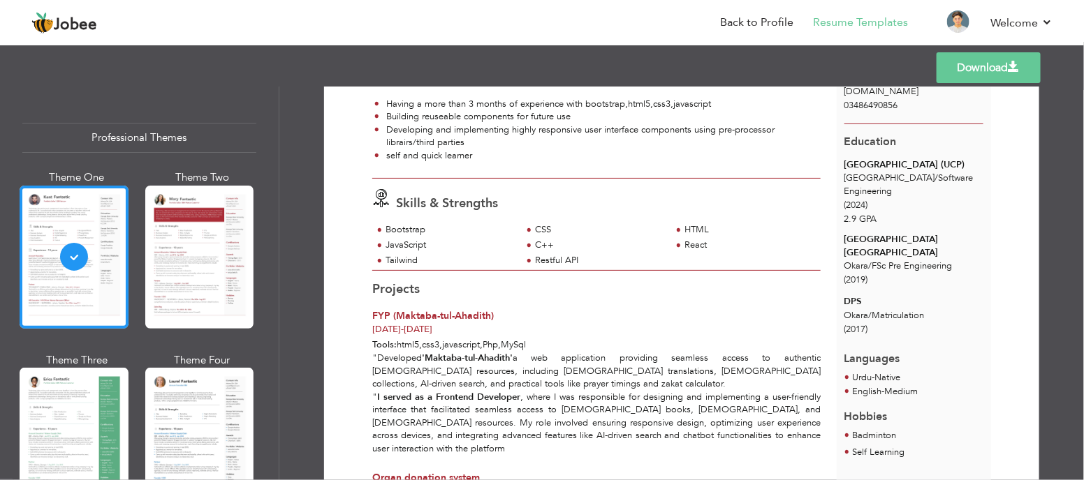
scroll to position [124, 0]
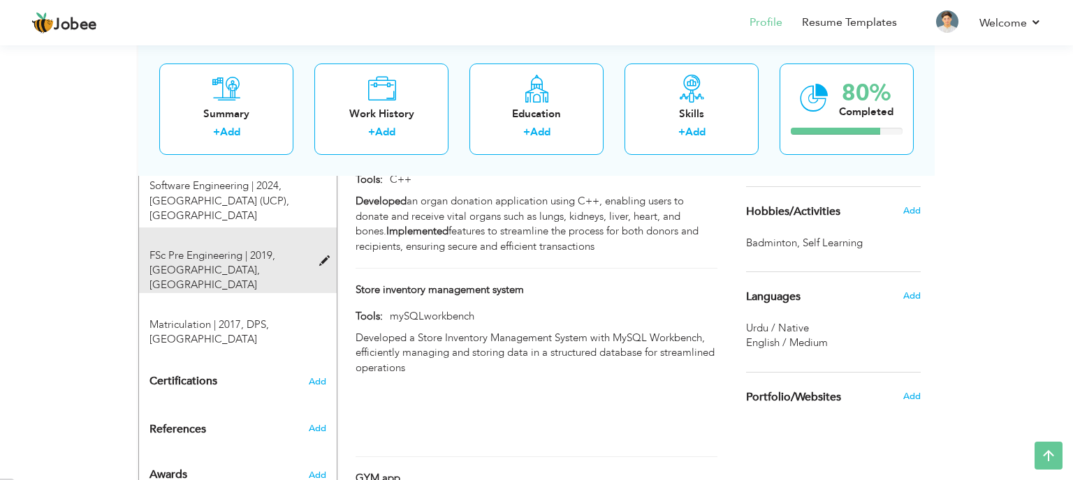
scroll to position [628, 0]
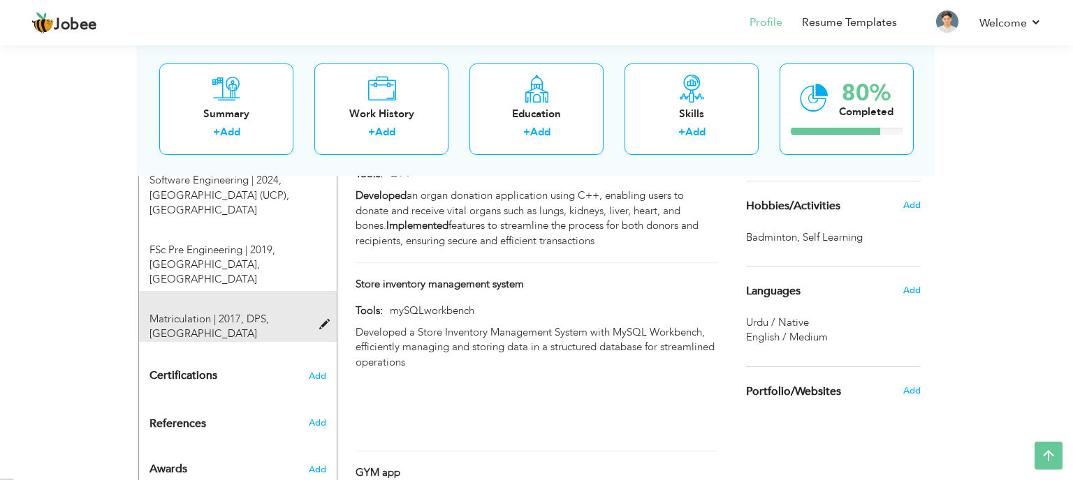
click at [328, 320] on span at bounding box center [327, 325] width 17 height 10
type input "Matriculation"
type input "2017"
type input "DPS"
radio input "true"
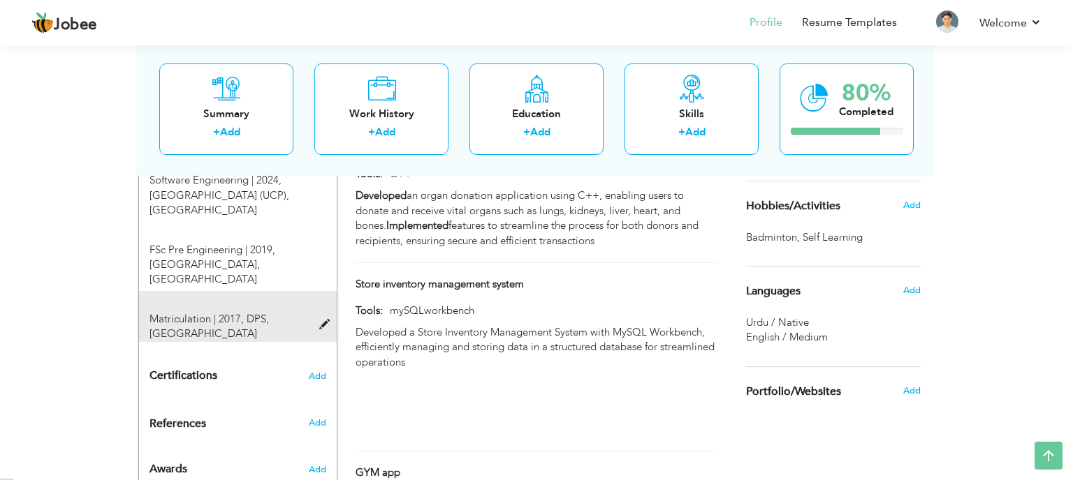
type input "Okara"
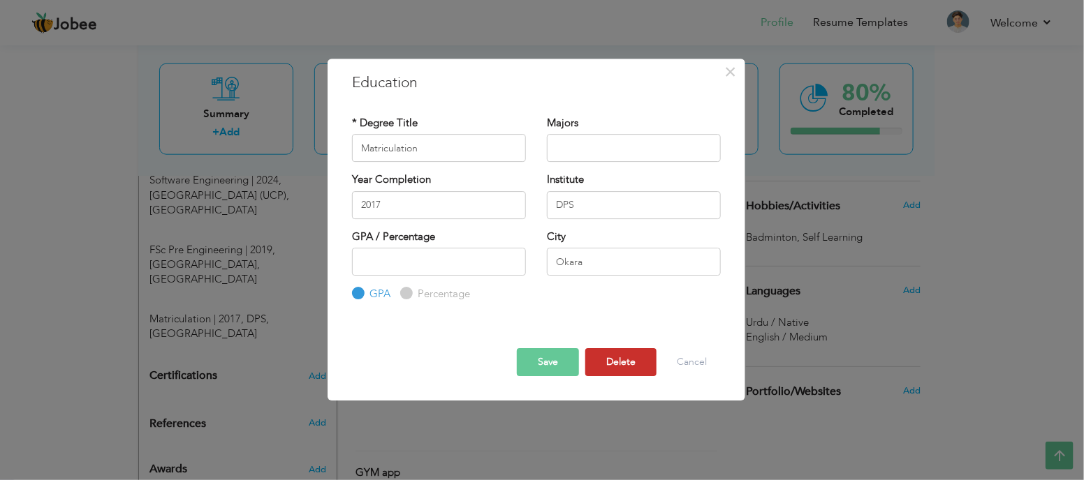
click at [639, 359] on button "Delete" at bounding box center [620, 362] width 71 height 28
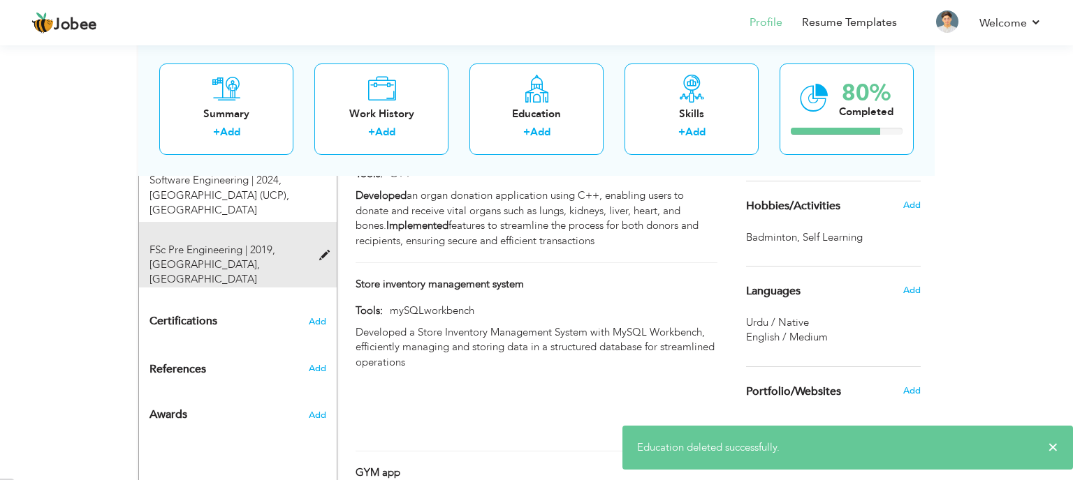
click at [329, 251] on span at bounding box center [327, 256] width 17 height 10
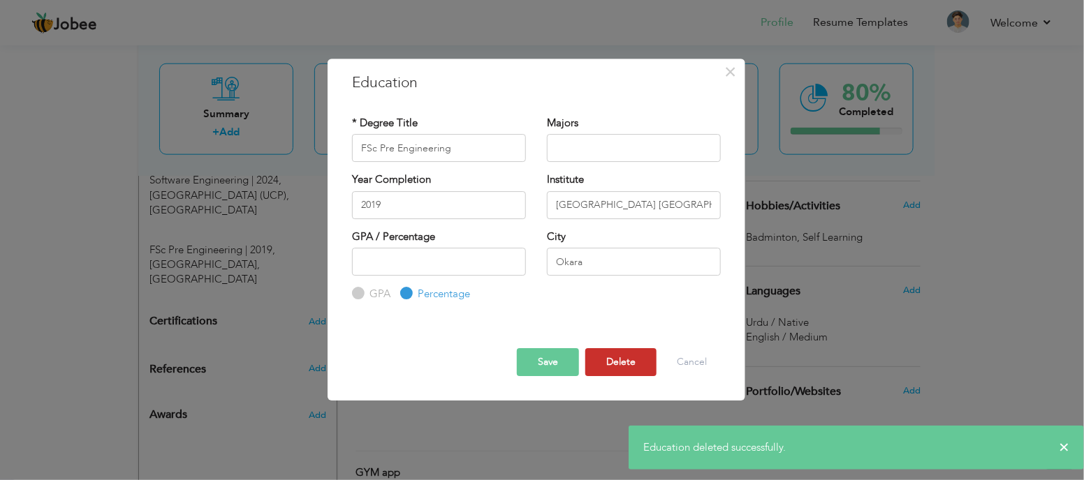
click at [628, 362] on button "Delete" at bounding box center [620, 362] width 71 height 28
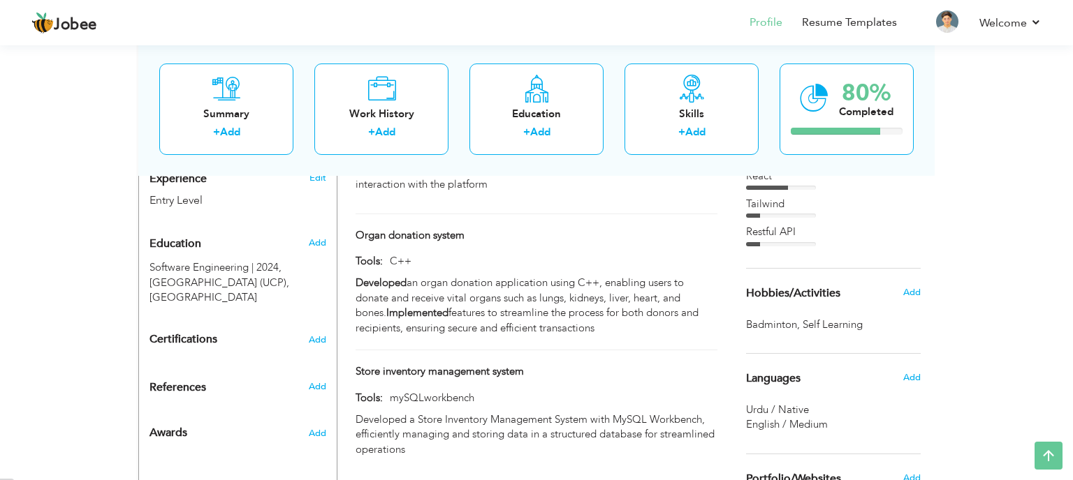
scroll to position [520, 0]
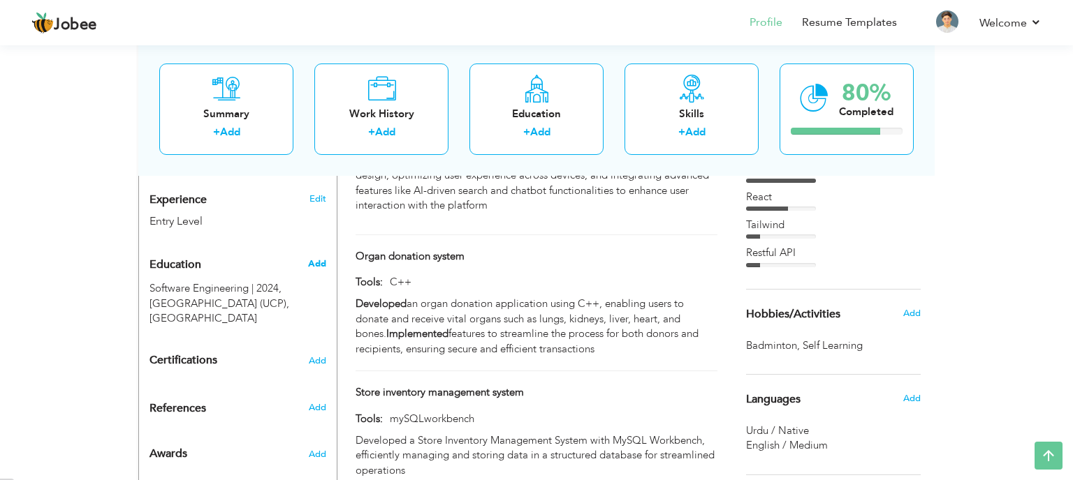
click at [325, 258] on span "Add" at bounding box center [317, 264] width 18 height 13
radio input "true"
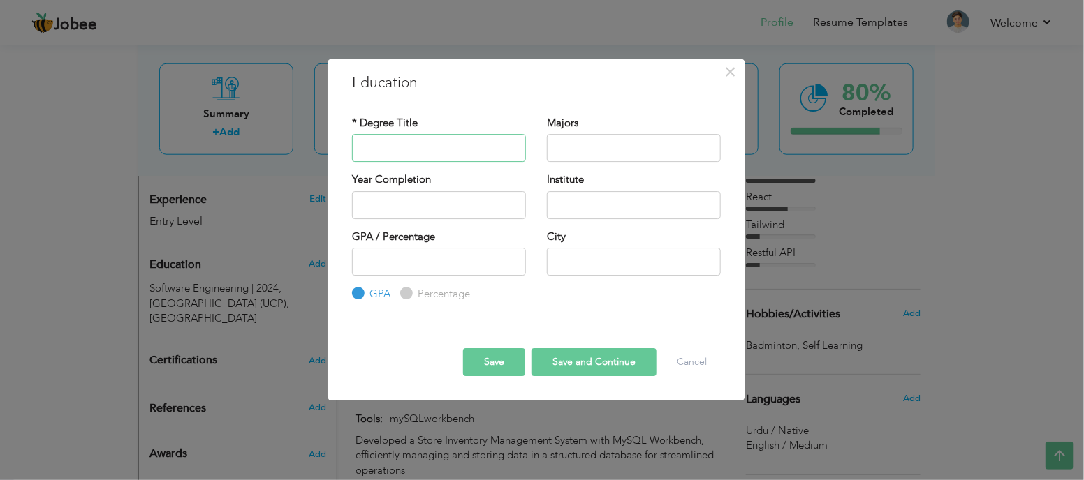
click at [389, 150] on input "text" at bounding box center [439, 148] width 174 height 28
type input "FSc Pre Engineering"
click at [575, 159] on input "text" at bounding box center [634, 148] width 174 height 28
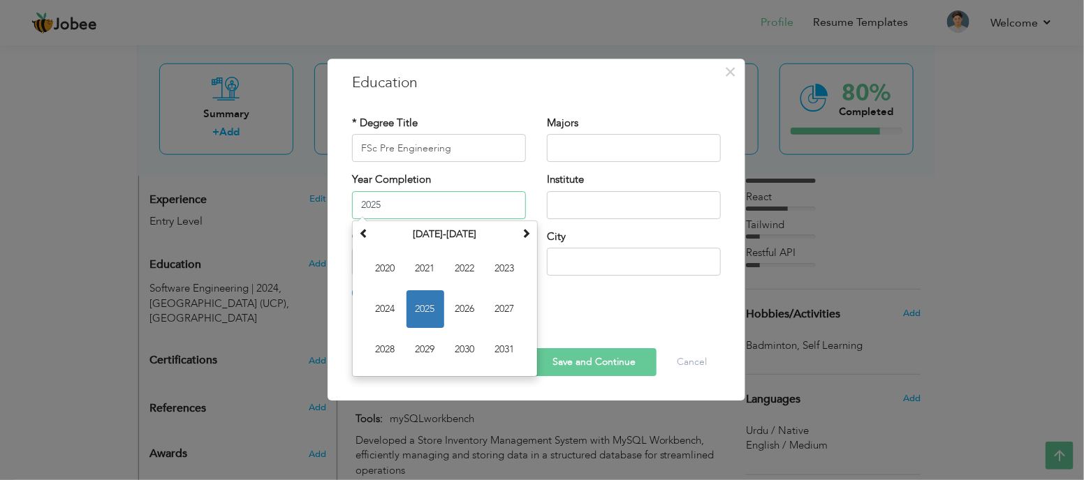
click at [425, 208] on input "2025" at bounding box center [439, 205] width 174 height 28
click at [363, 231] on span at bounding box center [364, 233] width 10 height 10
click at [425, 341] on span "2019" at bounding box center [425, 350] width 38 height 38
type input "2019"
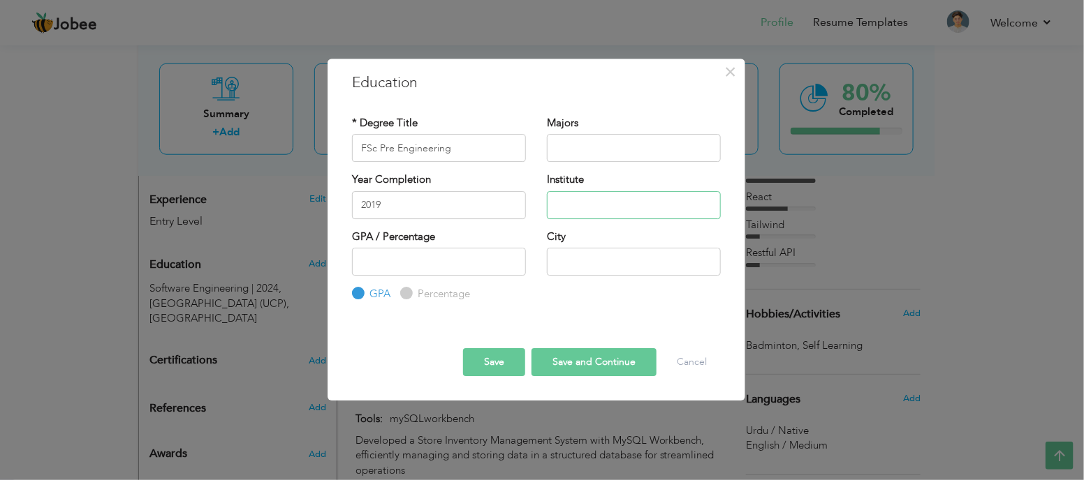
click at [602, 209] on input "text" at bounding box center [634, 205] width 174 height 28
type input "Punjab College Okara"
click at [455, 244] on div "GPA / Percentage GPA Percentage" at bounding box center [439, 239] width 174 height 18
click at [413, 253] on input "number" at bounding box center [439, 262] width 174 height 28
type input "793"
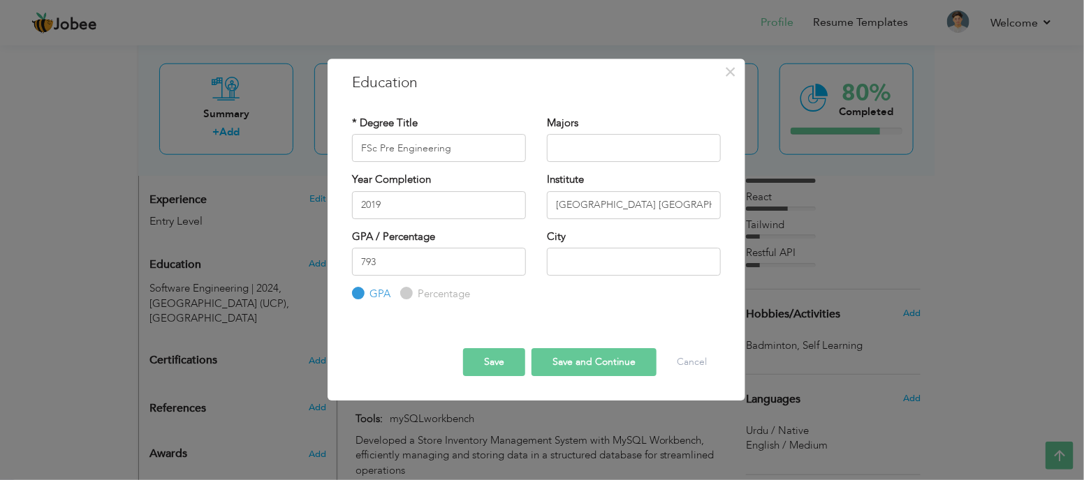
click at [573, 360] on button "Save and Continue" at bounding box center [593, 362] width 125 height 28
click at [418, 258] on input "793" at bounding box center [439, 262] width 174 height 28
click at [401, 297] on input "Percentage" at bounding box center [404, 294] width 9 height 9
radio input "true"
click at [582, 357] on button "Save and Continue" at bounding box center [593, 362] width 125 height 28
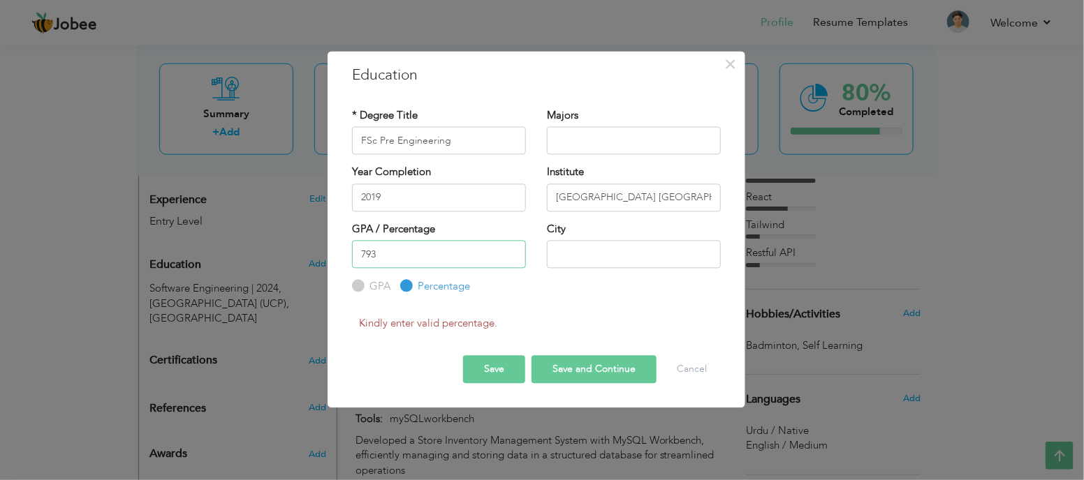
click at [436, 260] on input "793" at bounding box center [439, 254] width 174 height 28
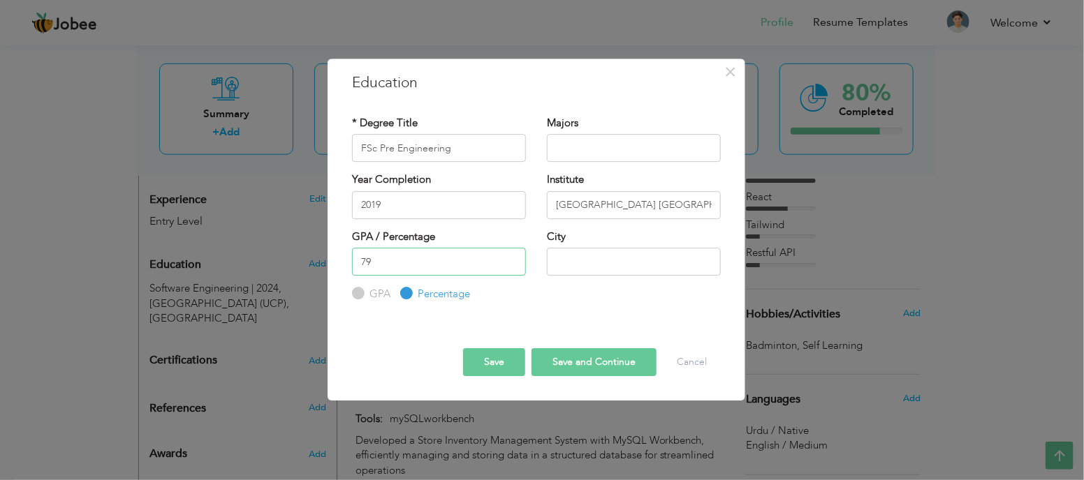
type input "7"
click at [590, 272] on input "text" at bounding box center [634, 262] width 174 height 28
click at [424, 263] on input "number" at bounding box center [439, 262] width 174 height 28
click at [733, 73] on span "×" at bounding box center [731, 71] width 12 height 25
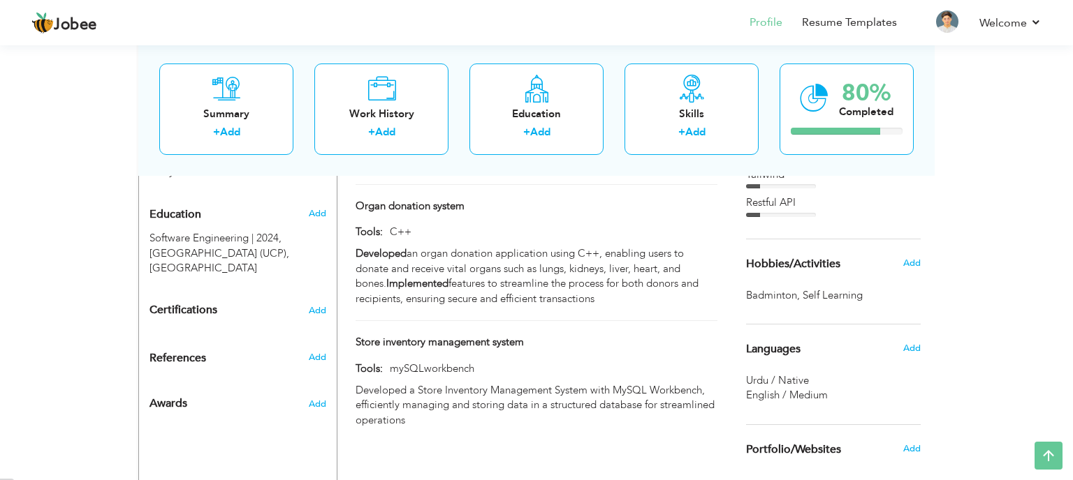
scroll to position [577, 0]
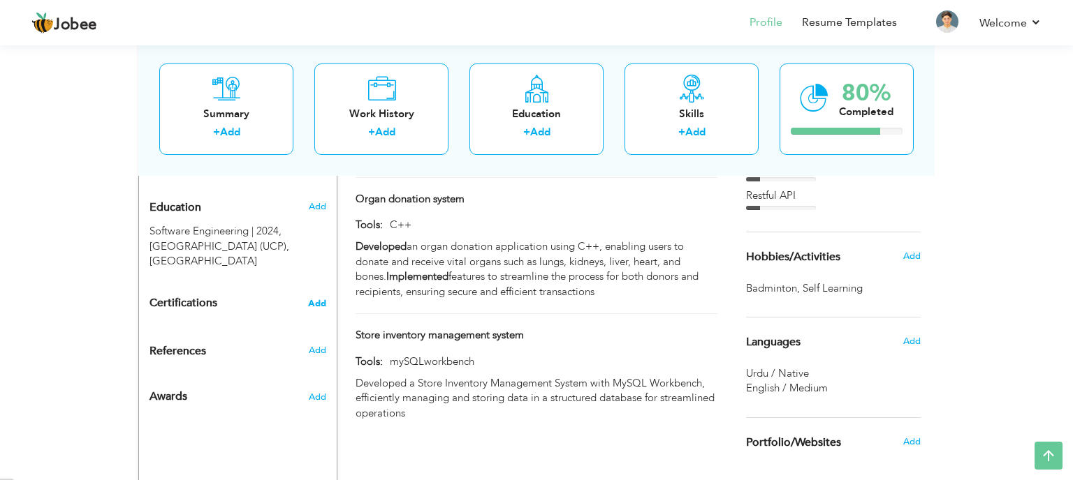
click at [321, 299] on span "Add" at bounding box center [317, 304] width 18 height 10
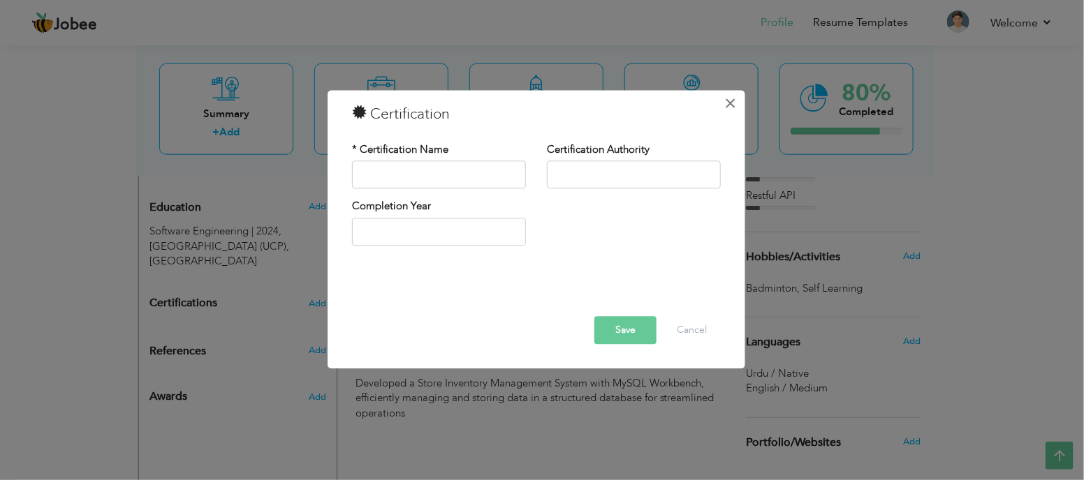
click at [737, 101] on button "×" at bounding box center [730, 103] width 22 height 22
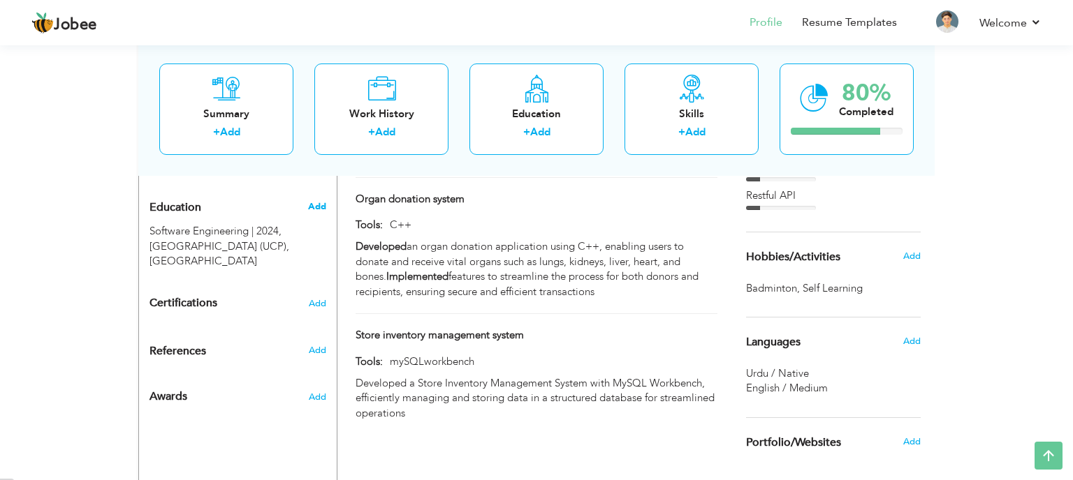
click at [314, 200] on span "Add" at bounding box center [317, 206] width 18 height 13
radio input "true"
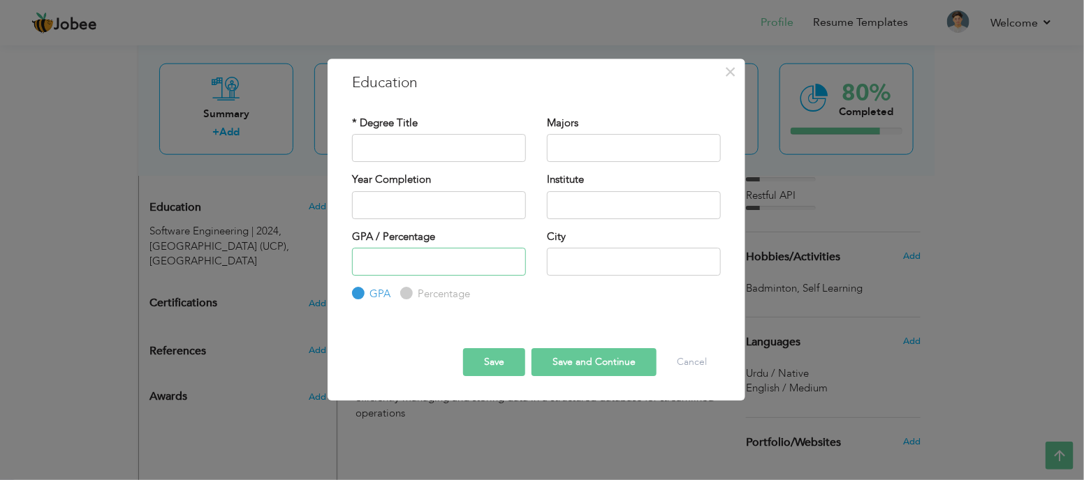
click at [455, 273] on input "number" at bounding box center [439, 262] width 174 height 28
type input "793"
click at [591, 357] on button "Save and Continue" at bounding box center [593, 362] width 125 height 28
click at [408, 261] on input "793" at bounding box center [439, 262] width 174 height 28
click at [733, 71] on span "×" at bounding box center [731, 71] width 12 height 25
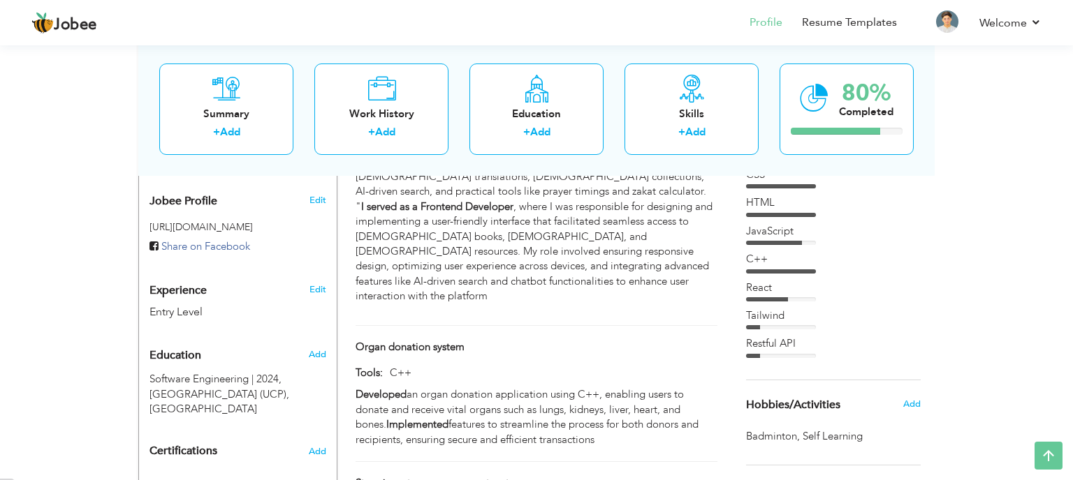
scroll to position [439, 0]
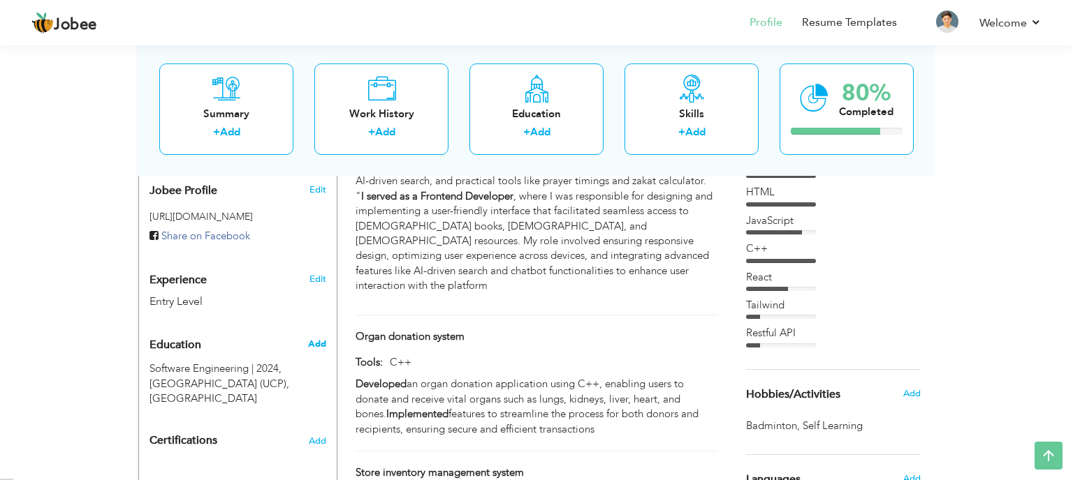
click at [324, 338] on span "Add" at bounding box center [317, 344] width 18 height 13
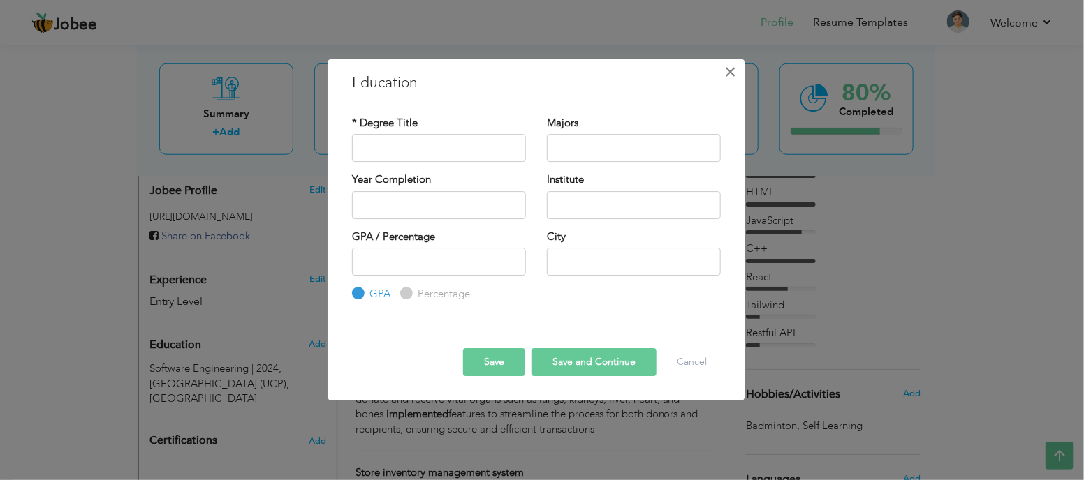
click at [732, 66] on span "×" at bounding box center [731, 71] width 12 height 25
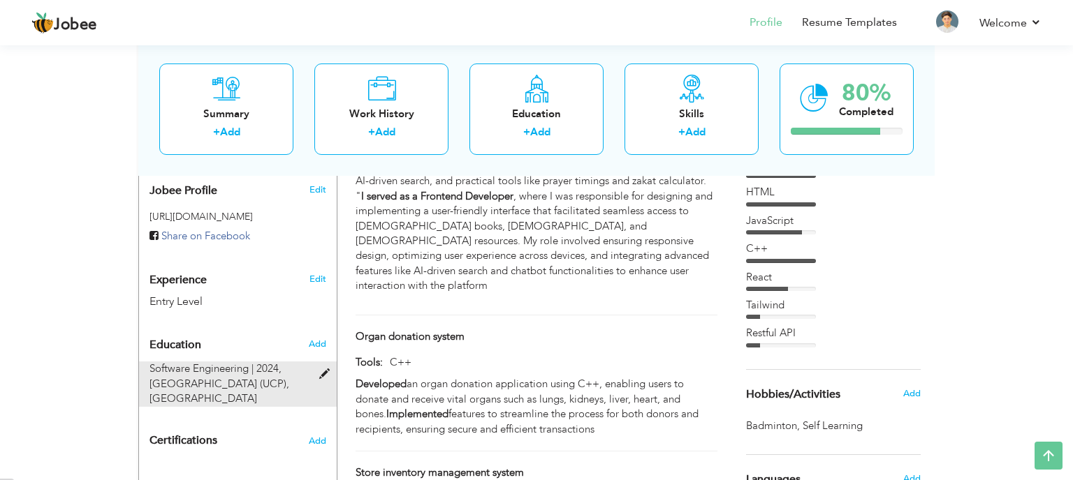
click at [311, 362] on div "Software Engineering | 2024, University of Central Punjab (UCP), Lahore" at bounding box center [229, 384] width 181 height 45
type input "Software Engineering"
type input "2024"
type input "[GEOGRAPHIC_DATA] (UCP)"
type input "2.91"
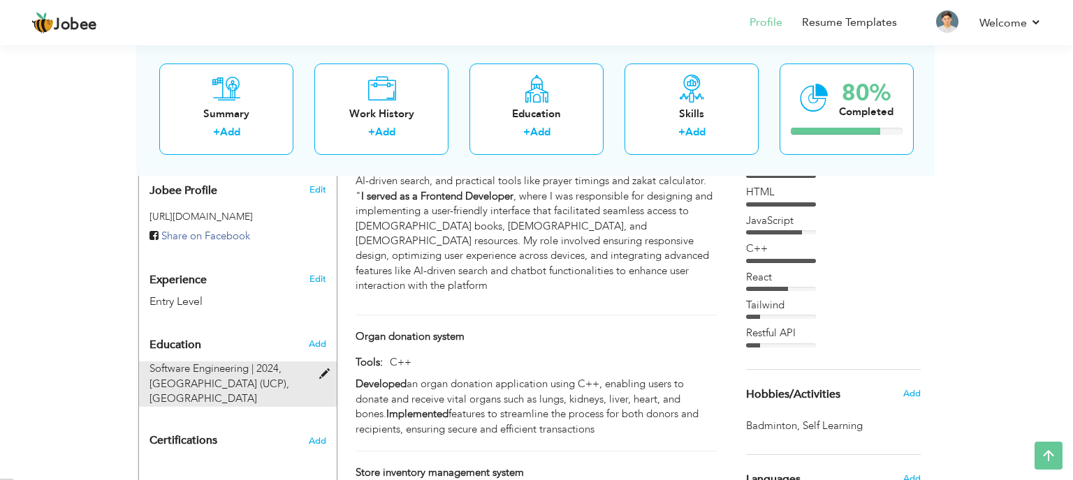
type input "[GEOGRAPHIC_DATA]"
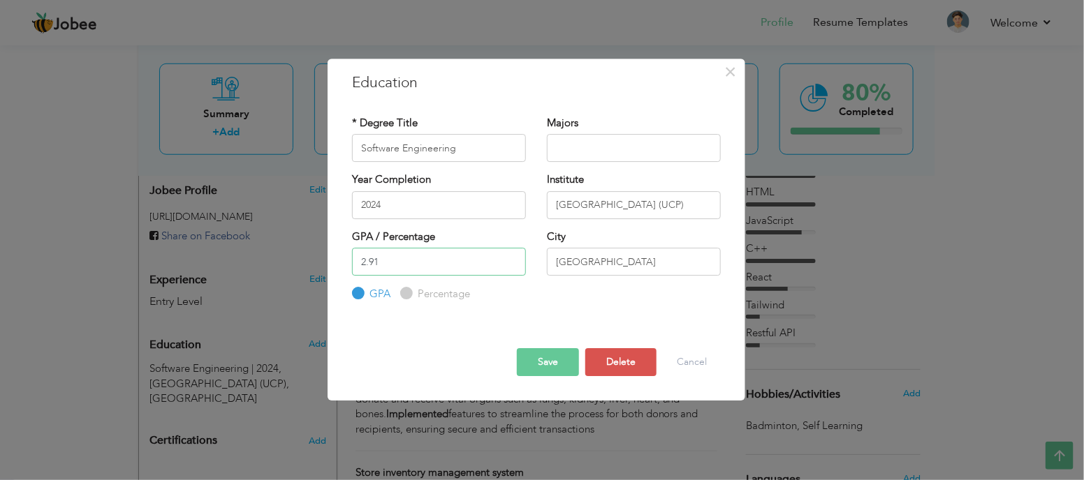
drag, startPoint x: 398, startPoint y: 253, endPoint x: 157, endPoint y: 237, distance: 241.5
click at [157, 237] on div "× Education * Degree Title Software Engineering Majors 2024 2.91" at bounding box center [542, 240] width 1084 height 480
click at [656, 208] on input "[GEOGRAPHIC_DATA] (UCP)" at bounding box center [634, 205] width 174 height 28
click at [631, 352] on button "Delete" at bounding box center [620, 362] width 71 height 28
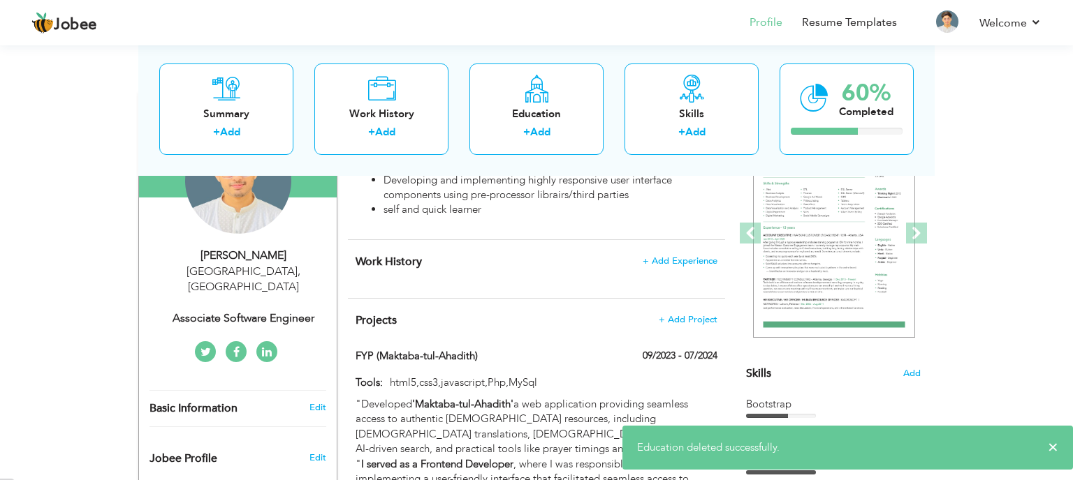
scroll to position [160, 0]
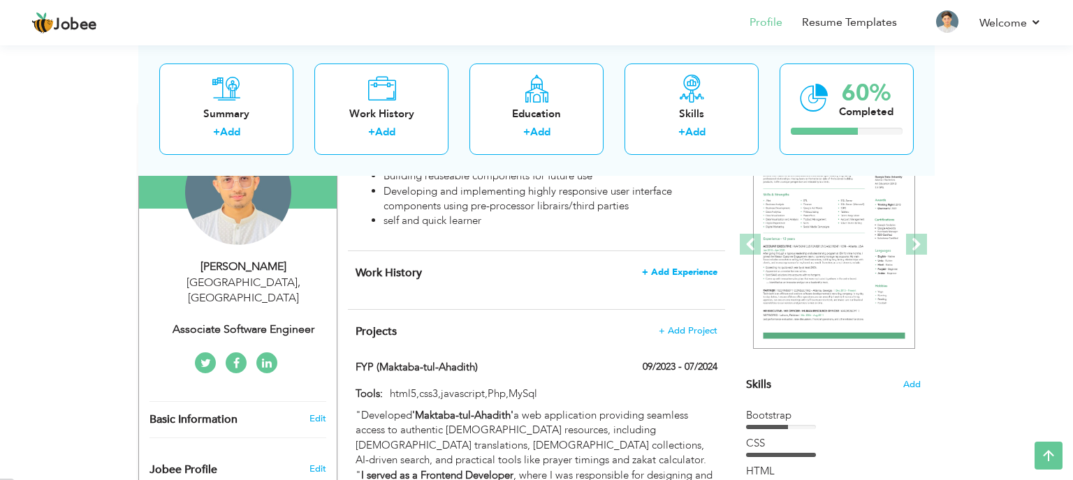
click at [659, 270] on span "+ Add Experience" at bounding box center [679, 272] width 75 height 10
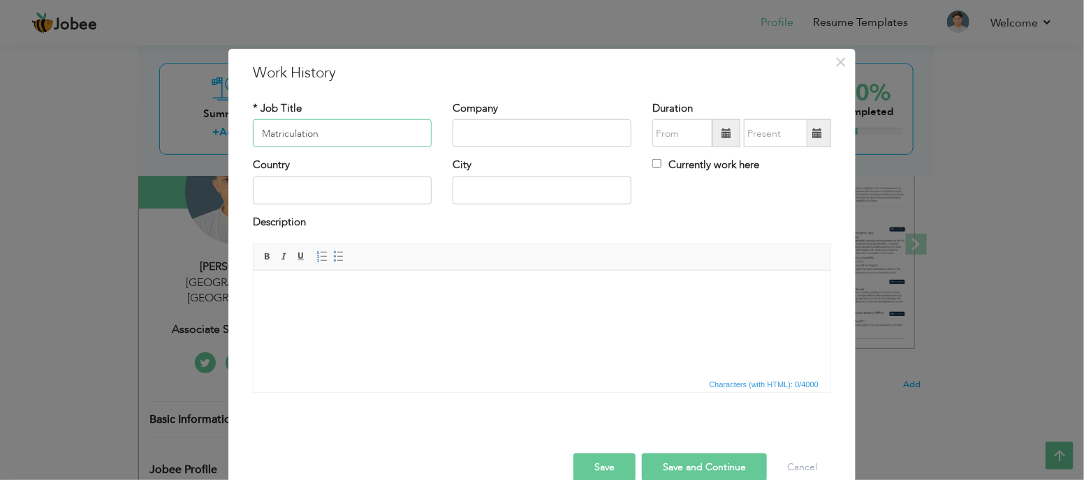
type input "Matriculation"
click at [501, 142] on input "text" at bounding box center [542, 133] width 179 height 28
type input "DPS"
type input "08/2025"
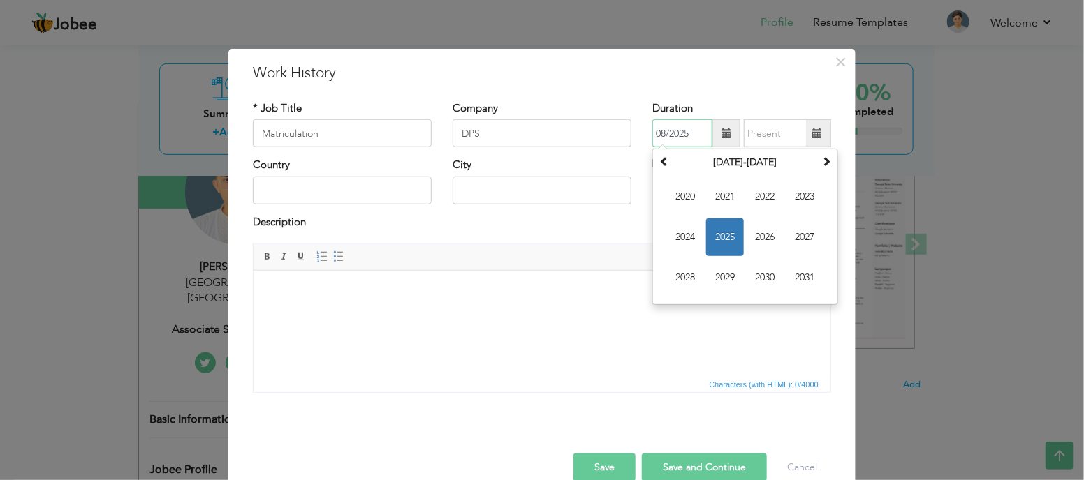
click at [674, 140] on input "08/2025" at bounding box center [682, 133] width 60 height 28
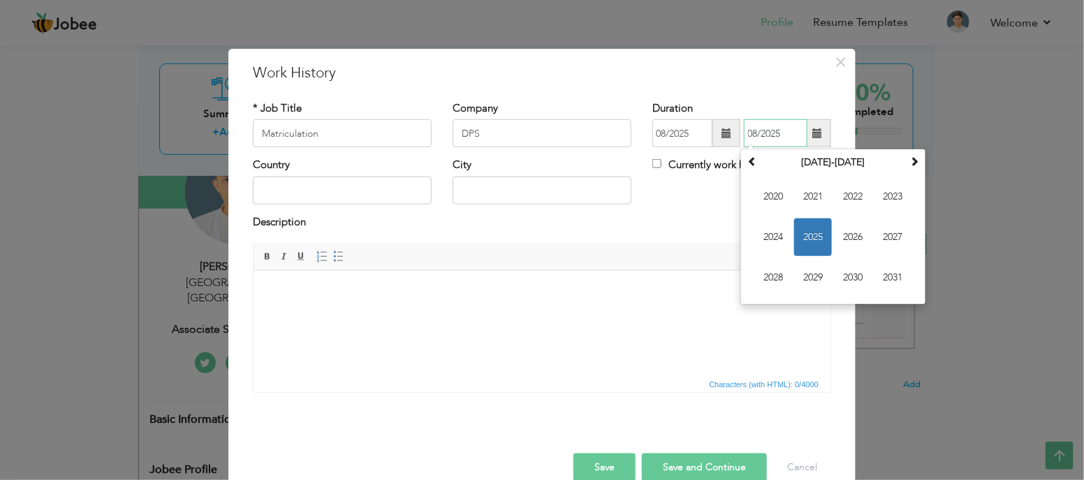
click at [787, 147] on input "08/2025" at bounding box center [776, 133] width 64 height 28
type input "0"
type input "08/2025"
click at [694, 135] on input "08/2025" at bounding box center [682, 133] width 60 height 28
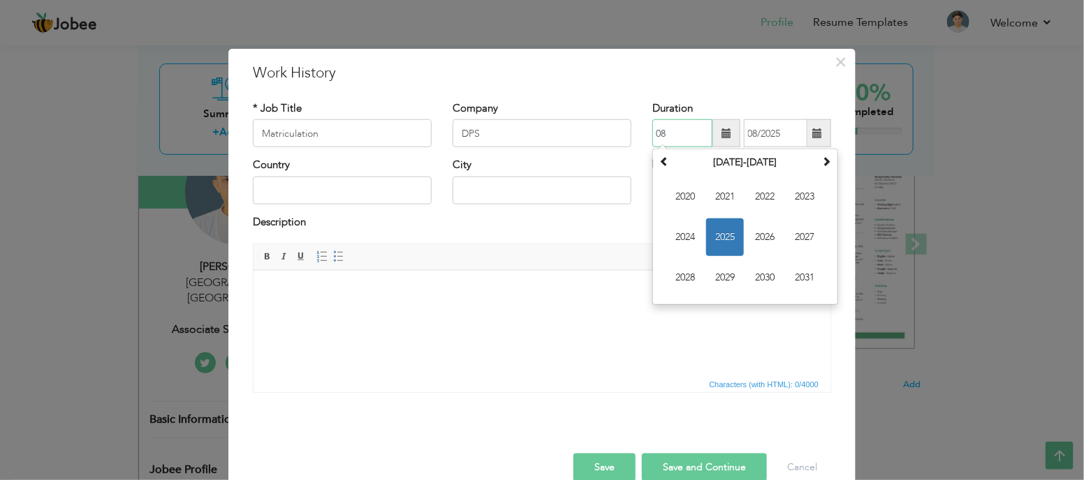
type input "0"
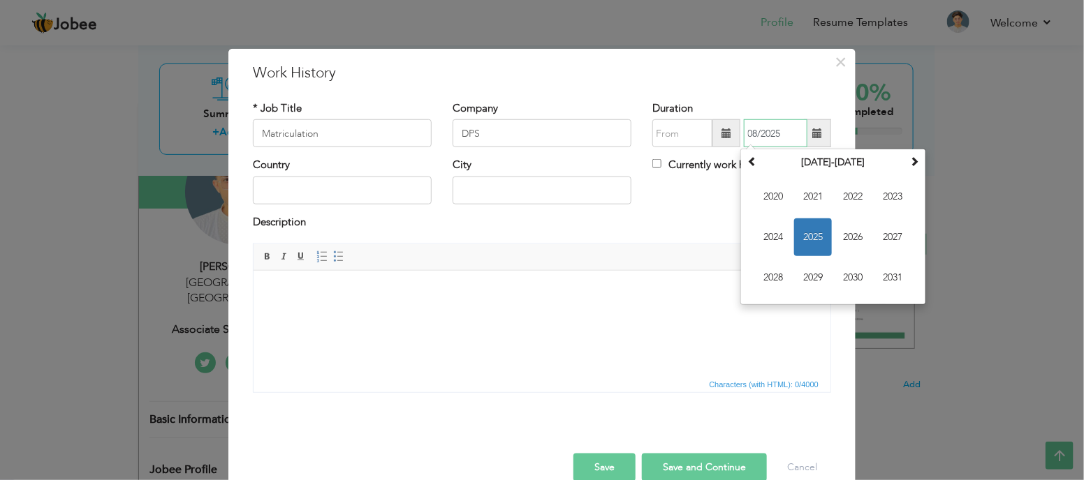
click at [756, 138] on input "08/2025" at bounding box center [776, 133] width 64 height 28
type input "2025"
type input "2017"
click at [683, 219] on div "Description" at bounding box center [542, 224] width 578 height 18
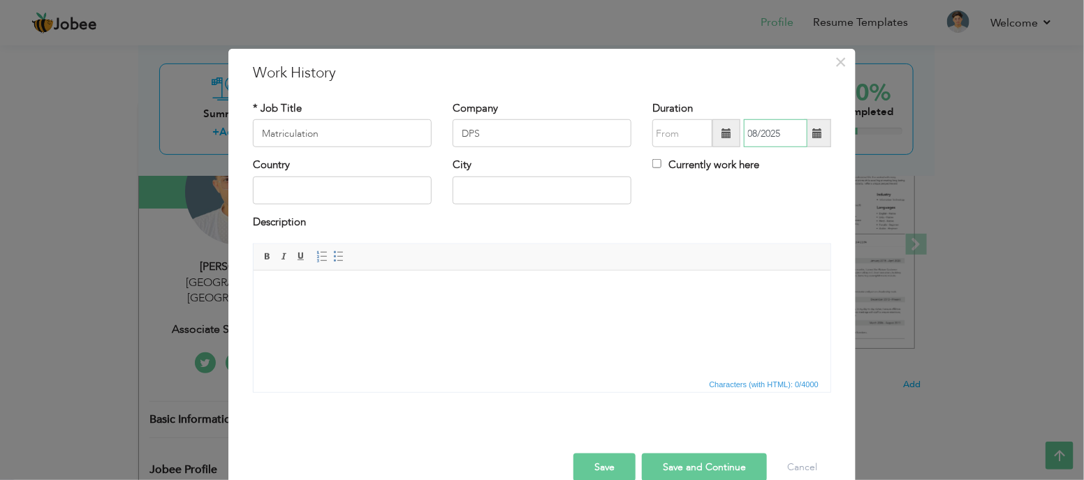
click at [787, 137] on input "08/2025" at bounding box center [776, 133] width 64 height 28
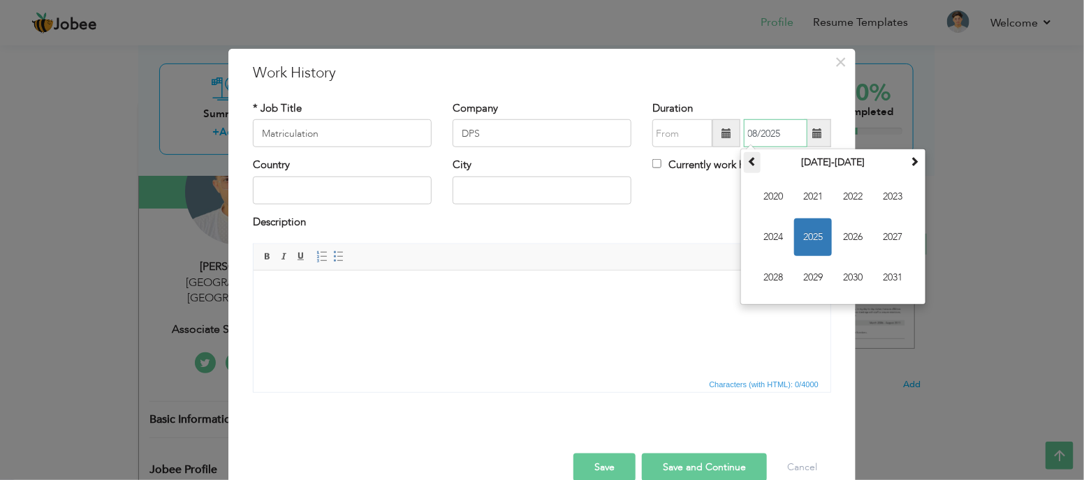
click at [744, 162] on th at bounding box center [752, 162] width 17 height 21
click at [881, 244] on span "2017" at bounding box center [893, 238] width 38 height 38
click at [814, 238] on span "Jun" at bounding box center [813, 238] width 38 height 38
type input "06/2017"
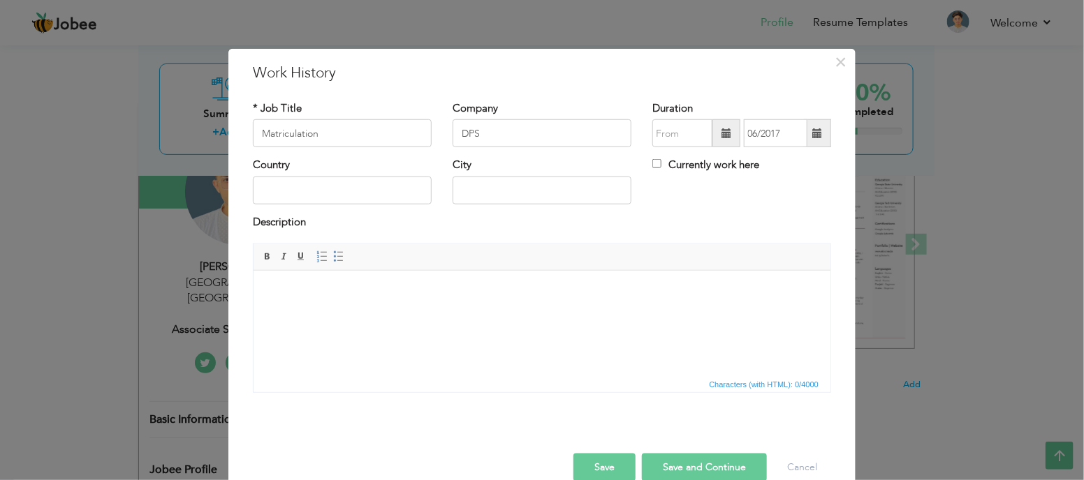
click at [747, 230] on div "Description" at bounding box center [542, 224] width 578 height 18
click at [314, 198] on input "text" at bounding box center [342, 191] width 179 height 28
type input "Okara"
click at [309, 304] on html at bounding box center [541, 291] width 577 height 43
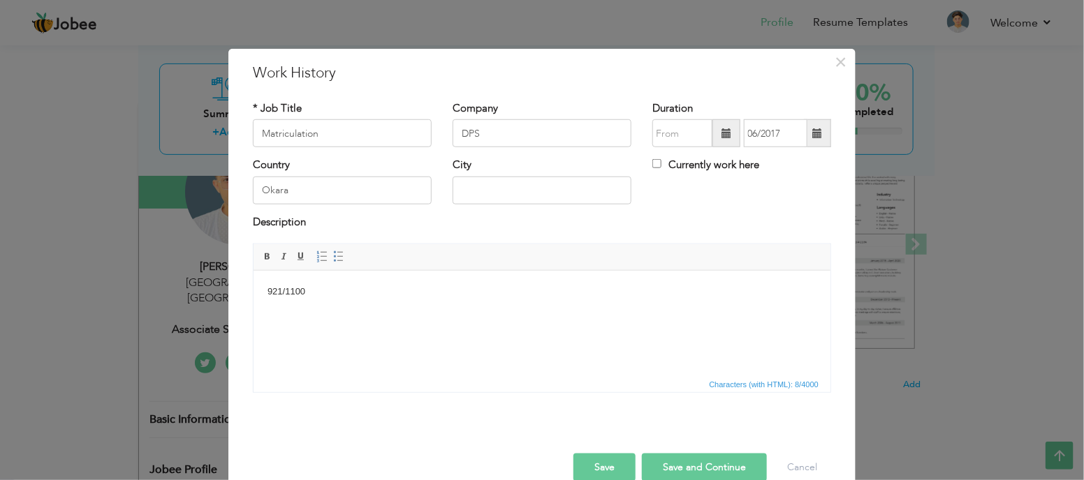
click at [714, 464] on button "Save and Continue" at bounding box center [704, 468] width 125 height 28
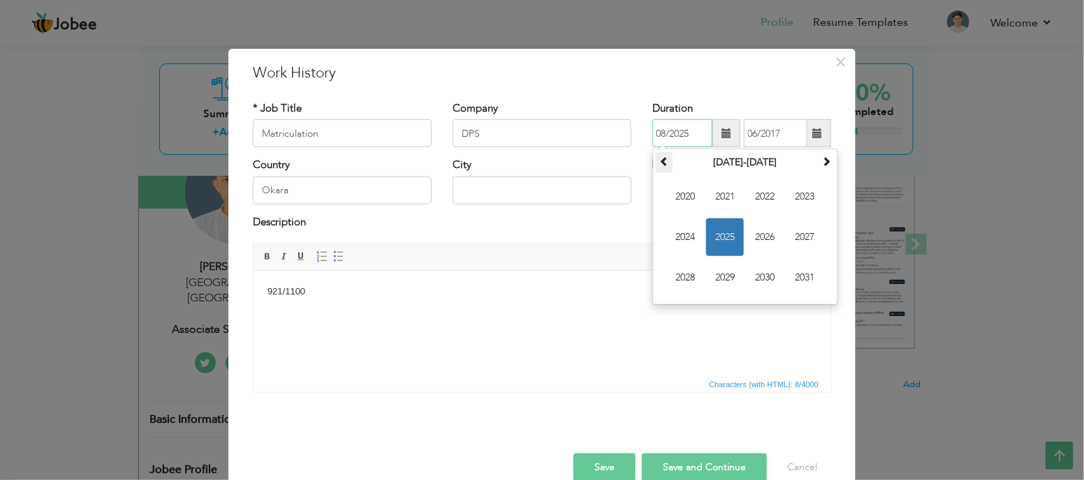
click at [659, 163] on span at bounding box center [664, 161] width 10 height 10
click at [714, 230] on span "2015" at bounding box center [725, 238] width 38 height 38
click at [810, 237] on span "Aug" at bounding box center [805, 238] width 38 height 38
type input "08/2015"
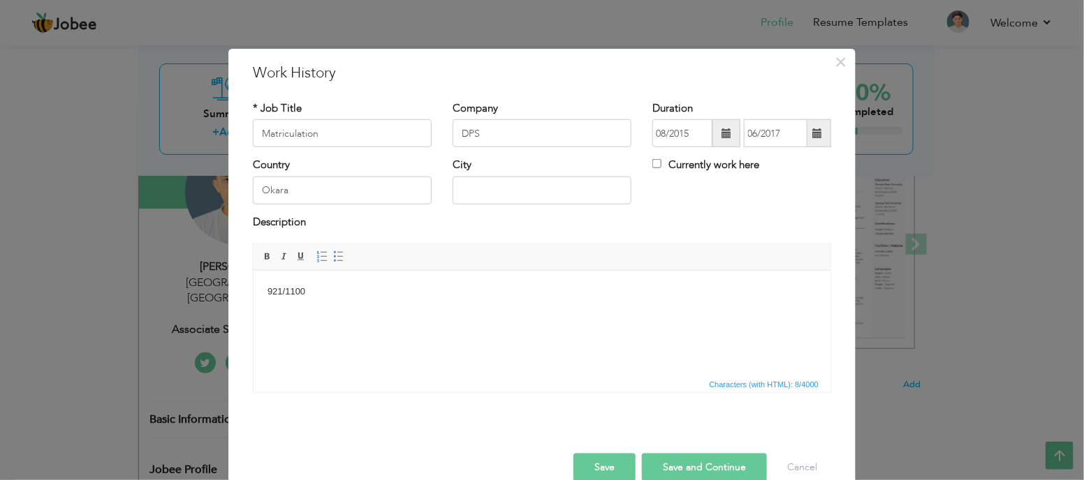
click at [654, 460] on button "Save and Continue" at bounding box center [704, 468] width 125 height 28
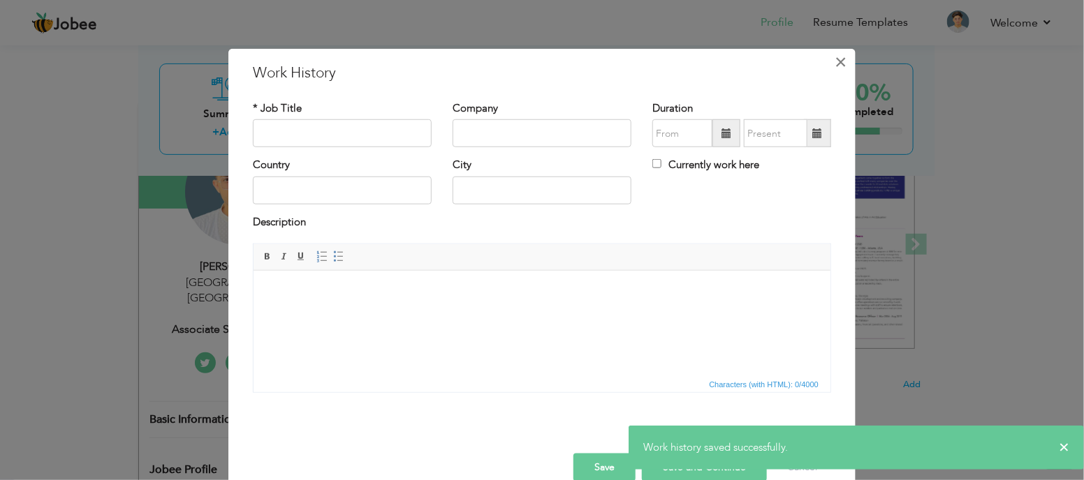
click at [835, 58] on span "×" at bounding box center [841, 62] width 12 height 25
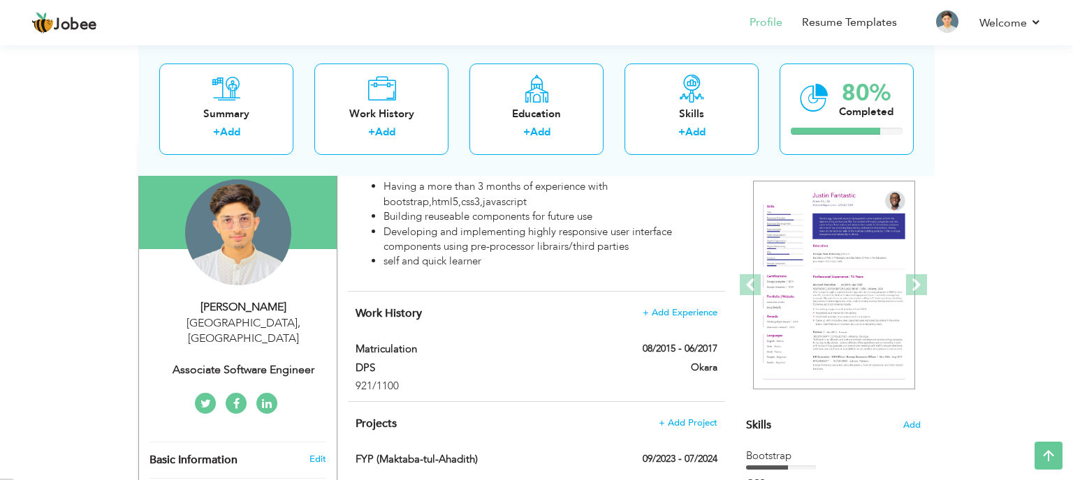
scroll to position [124, 0]
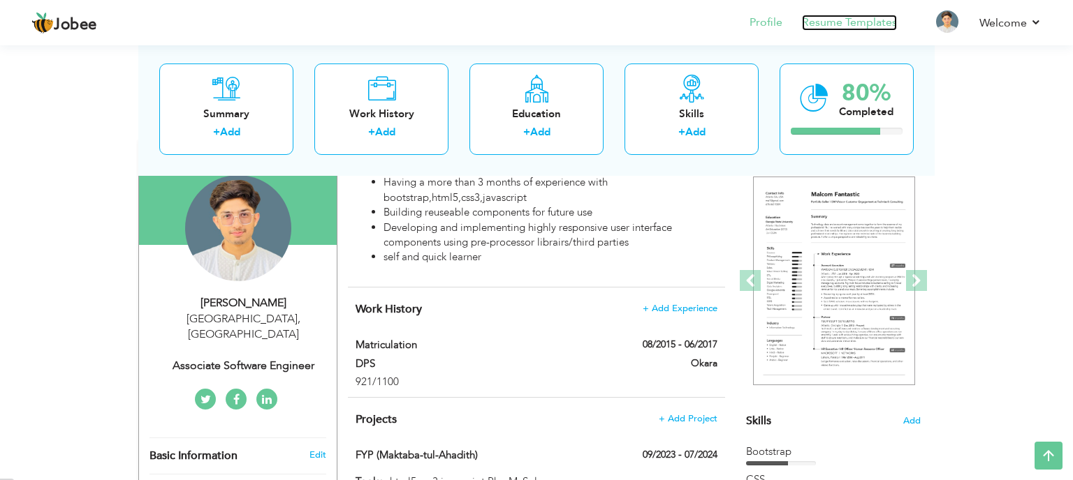
click at [854, 20] on link "Resume Templates" at bounding box center [849, 23] width 95 height 16
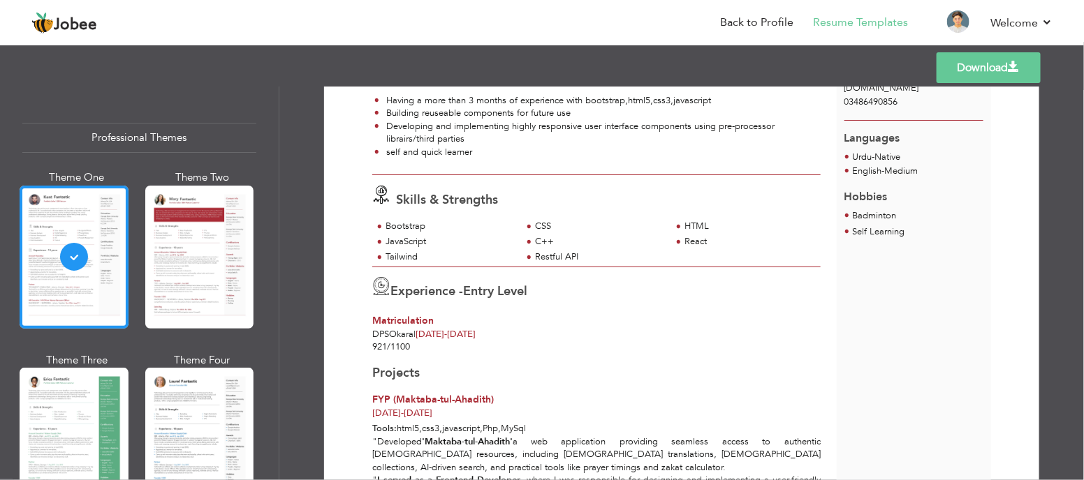
scroll to position [124, 0]
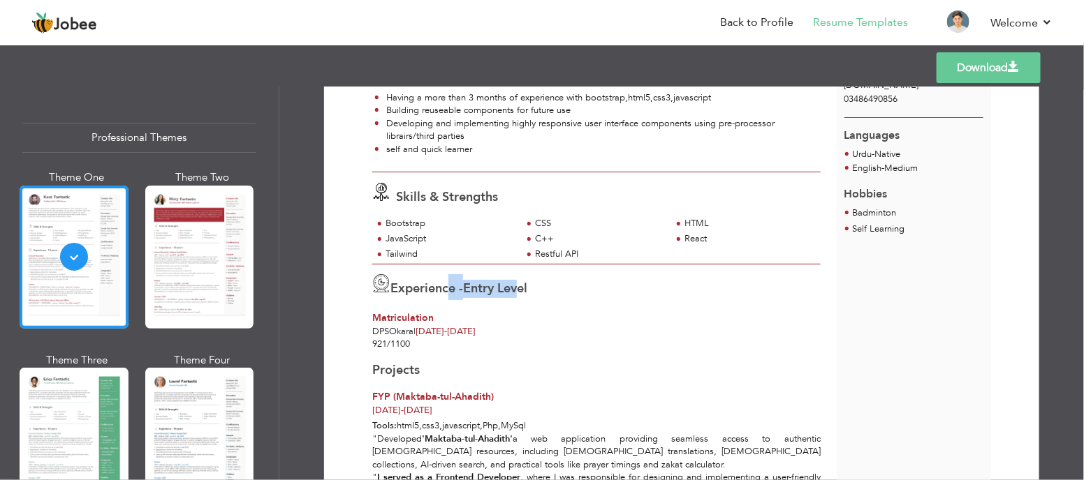
drag, startPoint x: 530, startPoint y: 285, endPoint x: 435, endPoint y: 293, distance: 95.3
click at [435, 293] on div "Experience - Entry Level" at bounding box center [596, 287] width 448 height 26
click at [603, 338] on div "921/1100" at bounding box center [597, 344] width 464 height 13
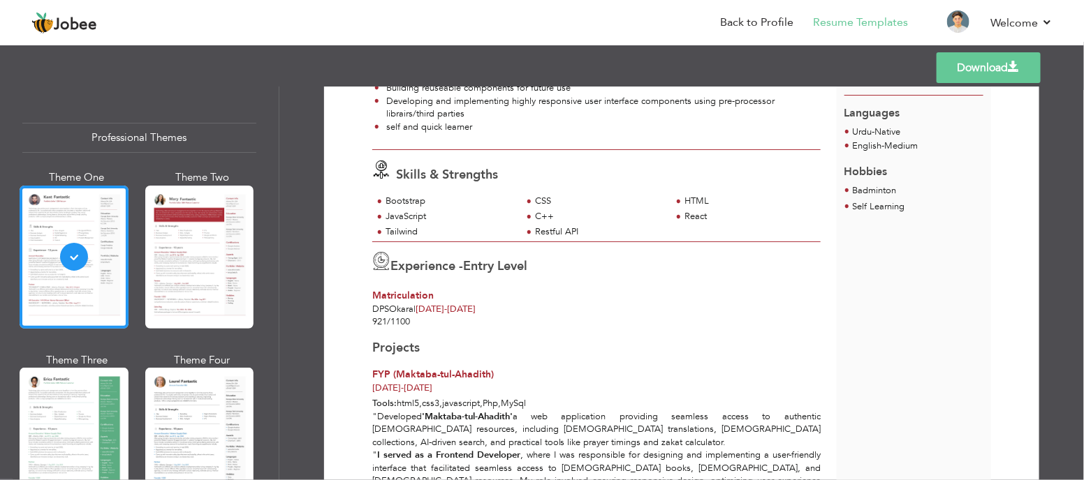
scroll to position [155, 0]
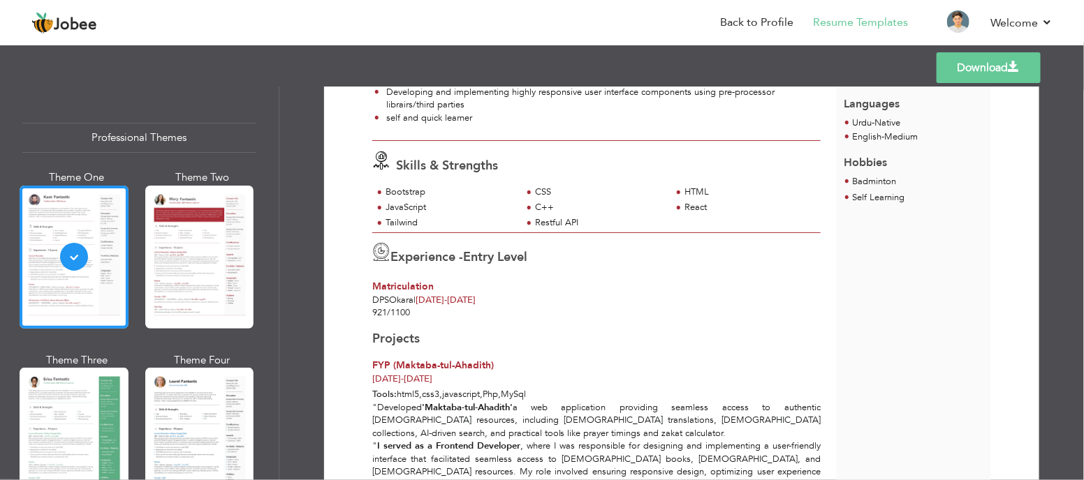
click at [621, 289] on div "Matriculation" at bounding box center [596, 287] width 448 height 14
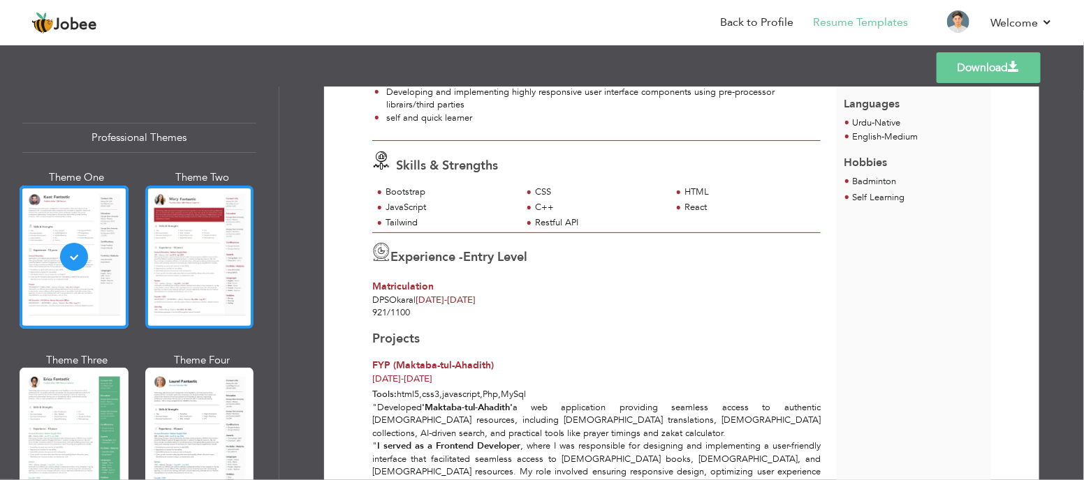
click at [163, 273] on div at bounding box center [199, 257] width 109 height 143
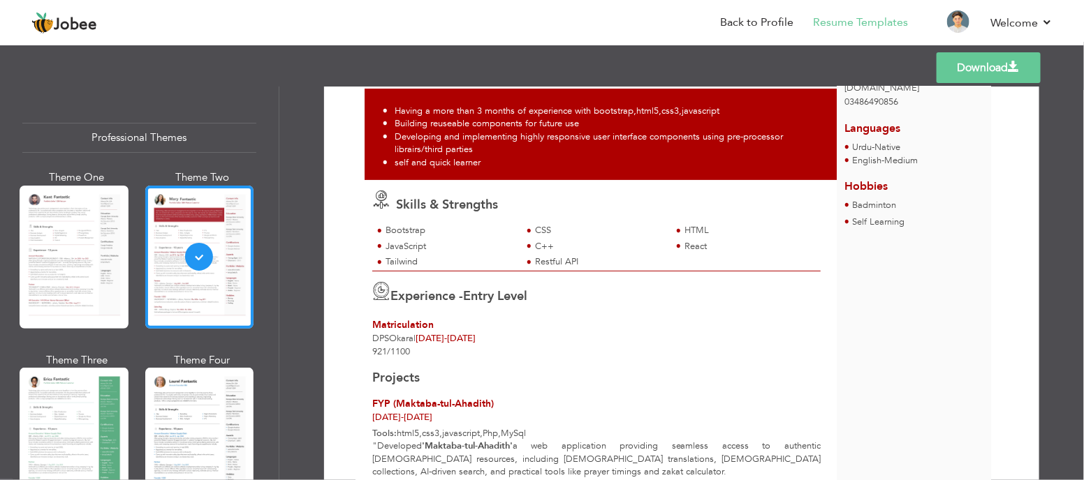
scroll to position [129, 0]
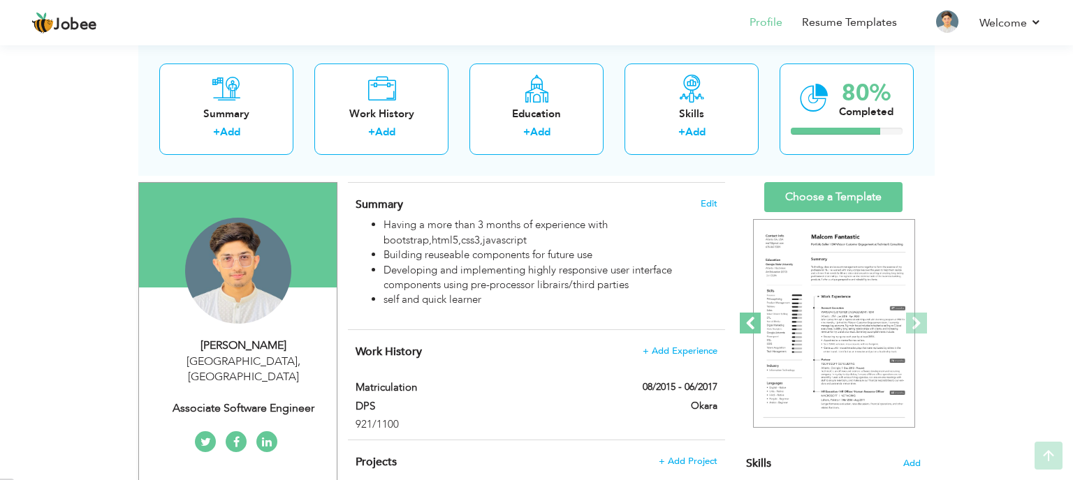
scroll to position [82, 0]
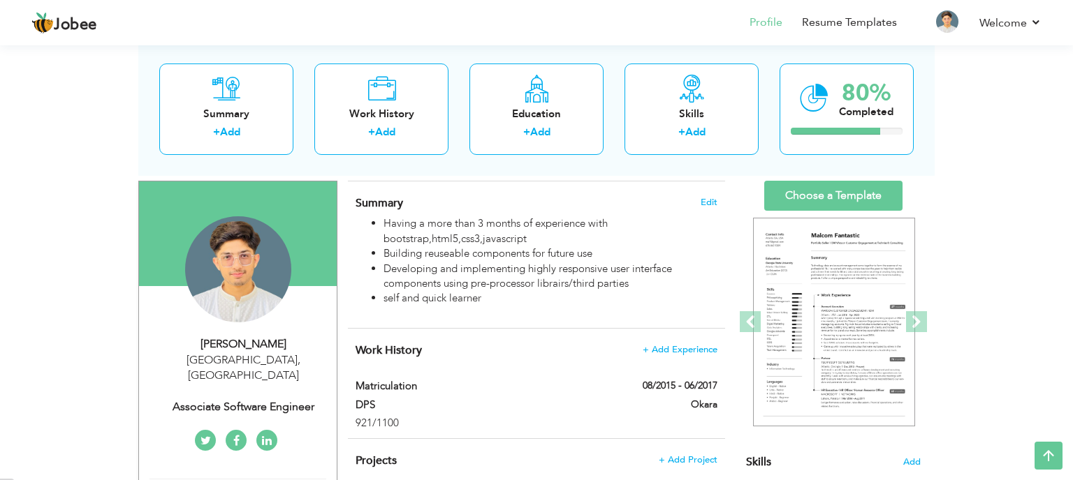
click at [398, 354] on span "Work History" at bounding box center [388, 350] width 66 height 15
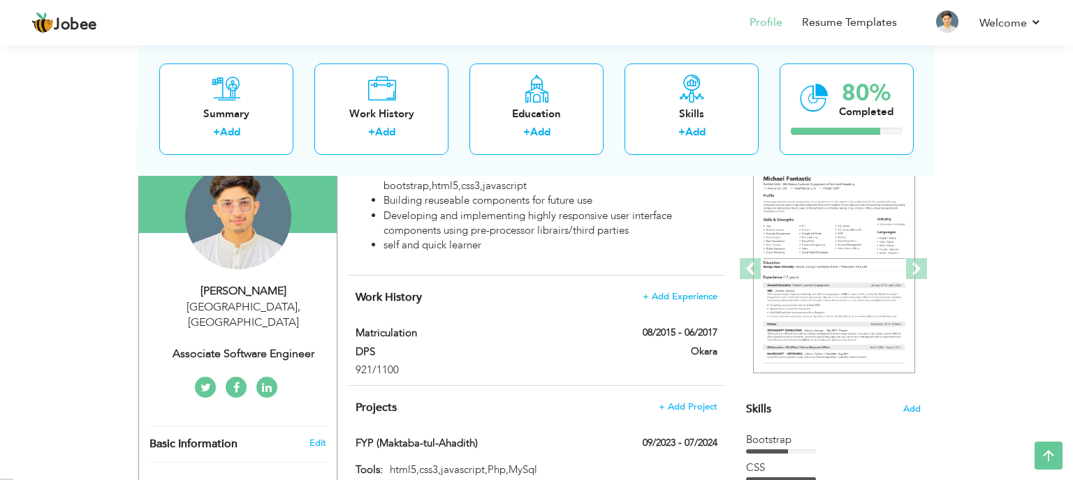
scroll to position [139, 0]
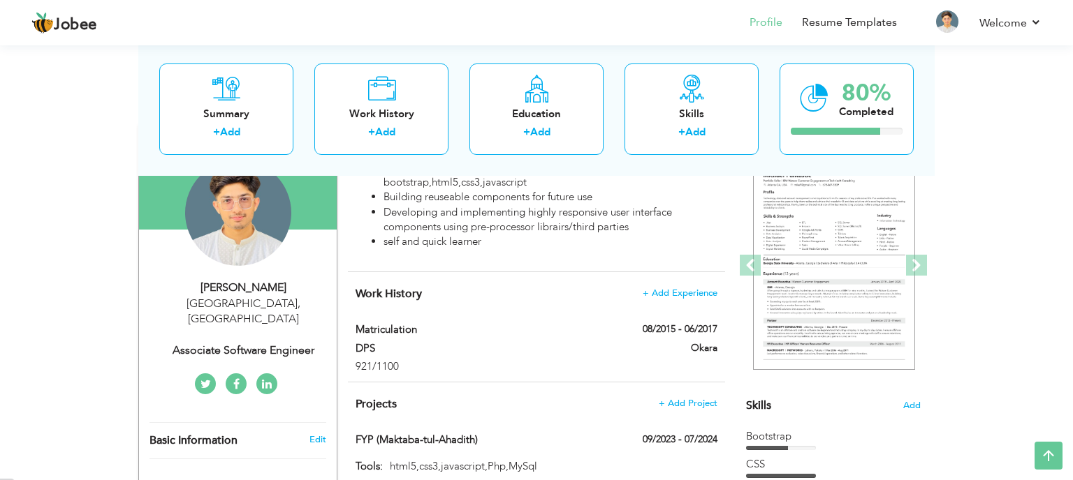
click at [683, 284] on div "Work History + Add Experience Matriculation 08/2015 - 06/2017 Matriculation 08/…" at bounding box center [536, 327] width 377 height 110
click at [395, 295] on span "Work History" at bounding box center [388, 293] width 66 height 15
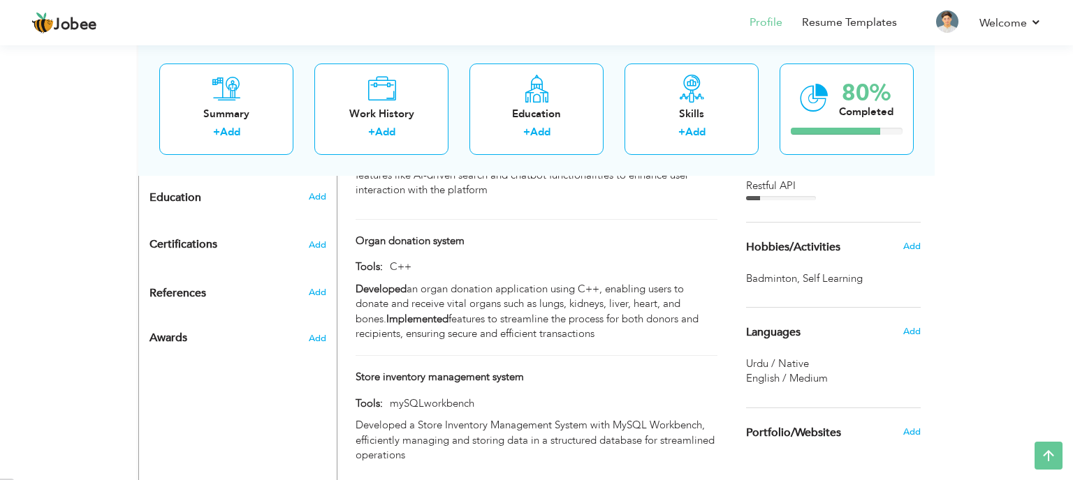
scroll to position [729, 0]
